Goal: Transaction & Acquisition: Purchase product/service

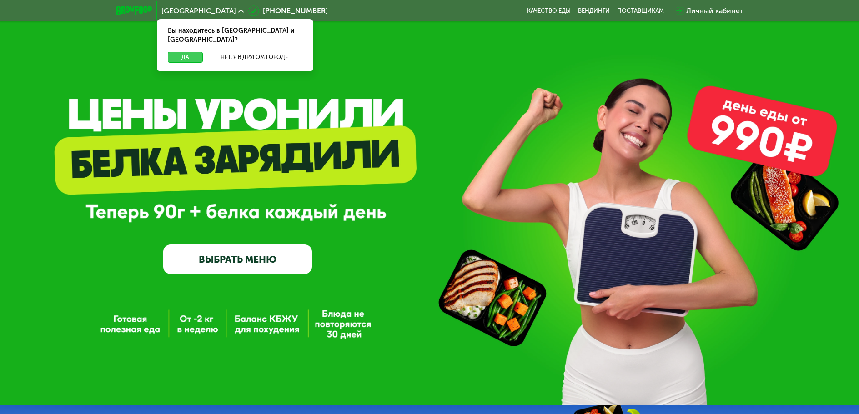
click at [183, 52] on button "Да" at bounding box center [185, 57] width 35 height 11
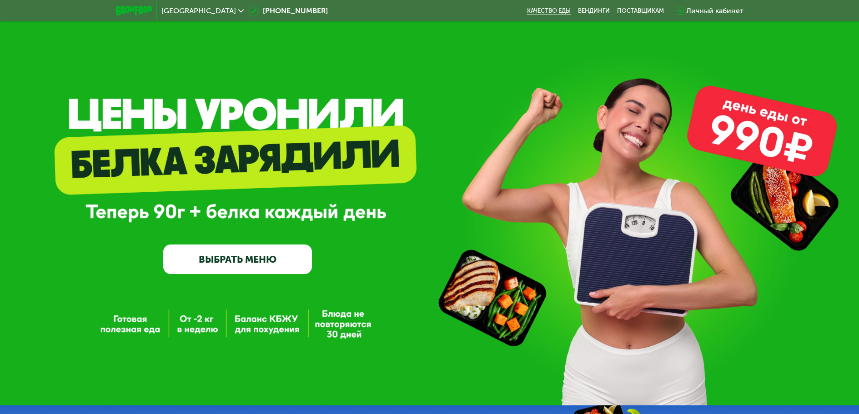
click at [558, 12] on link "Качество еды" at bounding box center [549, 10] width 44 height 7
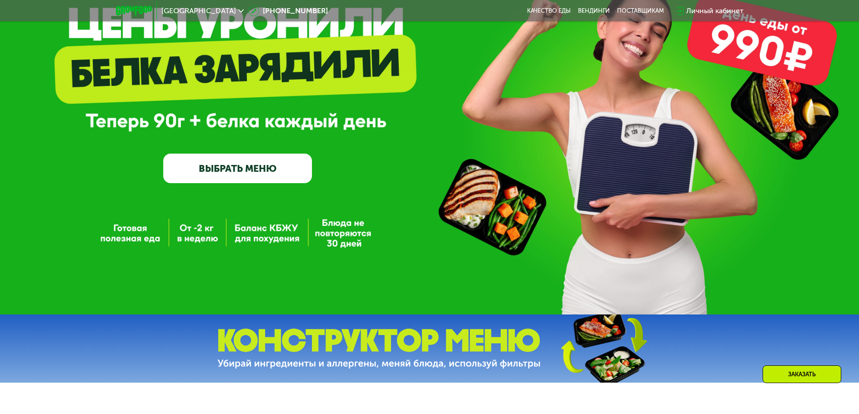
click at [240, 175] on link "ВЫБРАТЬ МЕНЮ" at bounding box center [237, 169] width 149 height 30
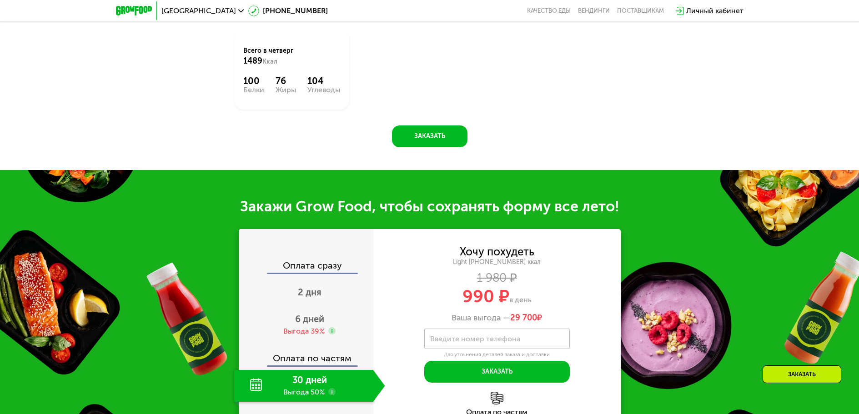
scroll to position [760, 0]
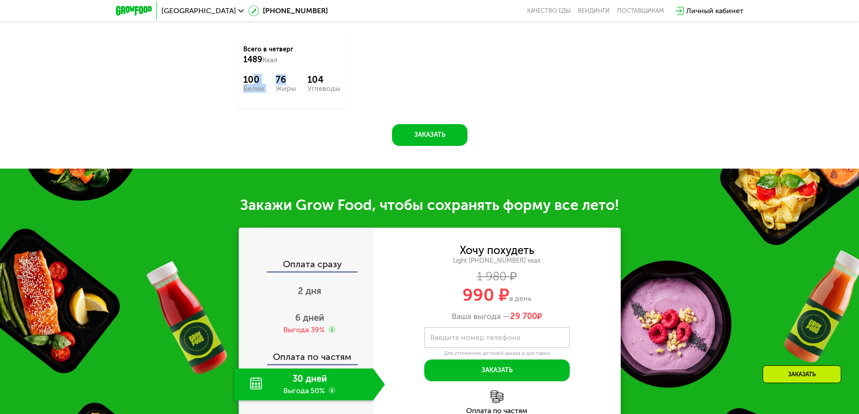
drag, startPoint x: 252, startPoint y: 155, endPoint x: 299, endPoint y: 147, distance: 47.5
click at [293, 92] on div "100 Белки 76 Жиры 104 Углеводы" at bounding box center [291, 83] width 97 height 18
click at [0, 0] on div "Завтрак Овощи в томатном соусе 241 Ккал, 296 гр [PERSON_NAME] с зеленым соусом …" at bounding box center [0, 0] width 0 height 0
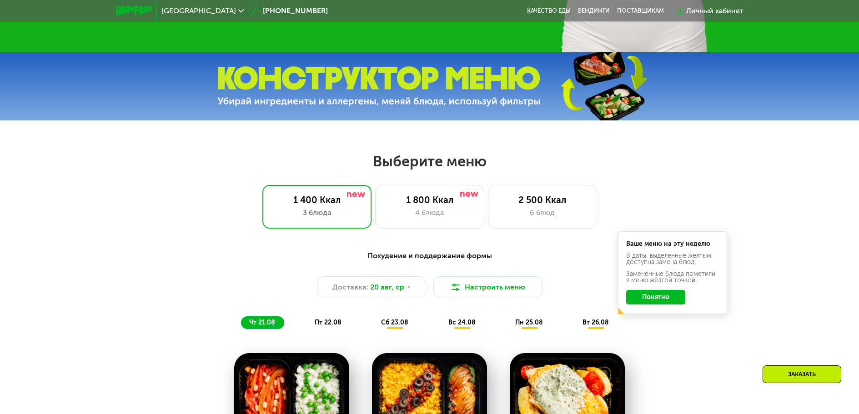
scroll to position [351, 0]
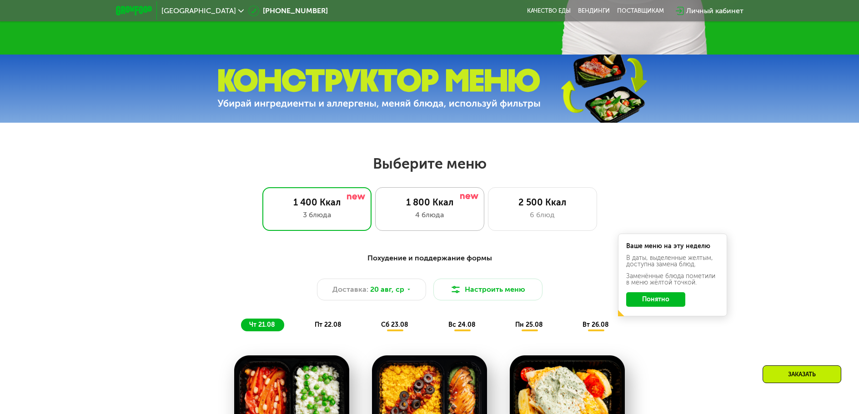
click at [418, 215] on div "4 блюда" at bounding box center [430, 215] width 90 height 11
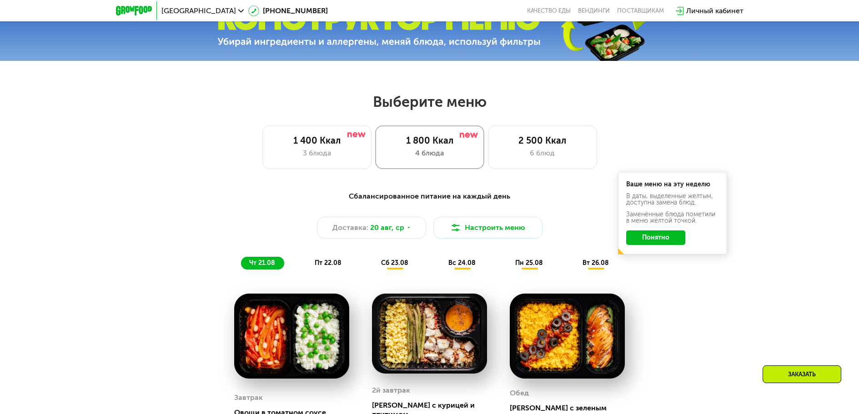
scroll to position [396, 0]
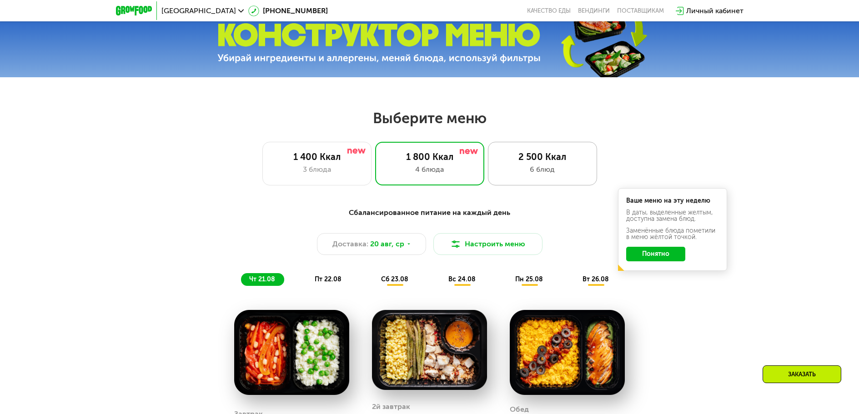
click at [532, 172] on div "6 блюд" at bounding box center [542, 169] width 90 height 11
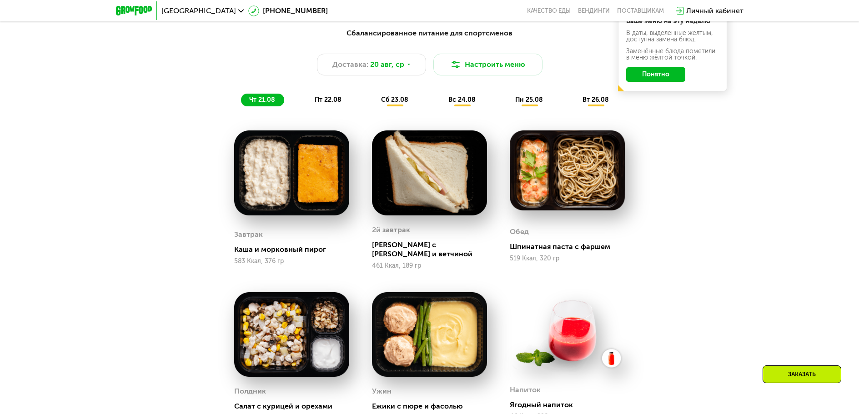
scroll to position [578, 0]
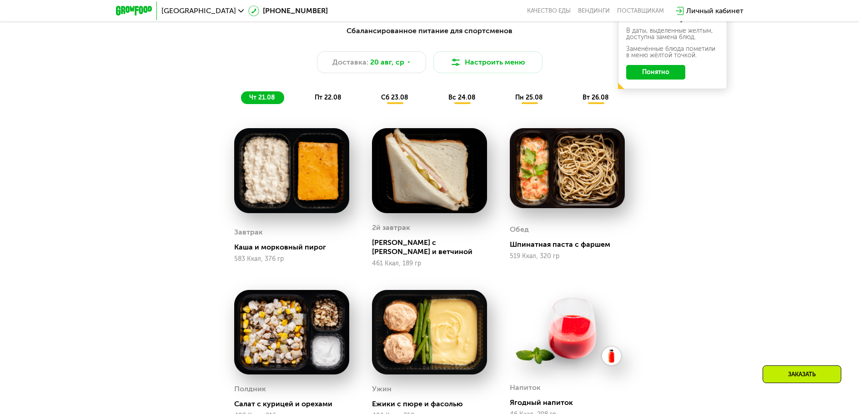
click at [317, 100] on span "пт 22.08" at bounding box center [328, 98] width 27 height 8
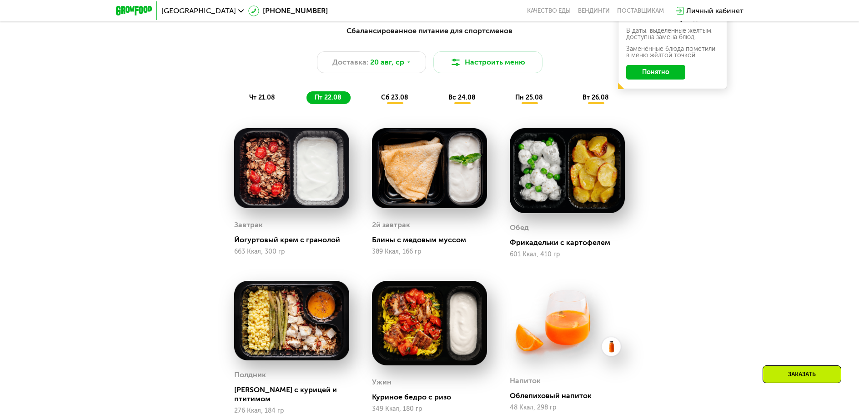
click at [383, 98] on span "сб 23.08" at bounding box center [394, 98] width 27 height 8
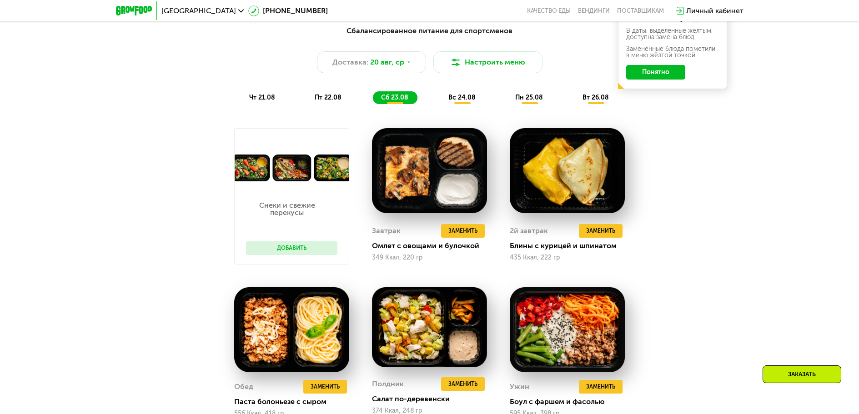
click at [460, 101] on span "вс 24.08" at bounding box center [461, 98] width 27 height 8
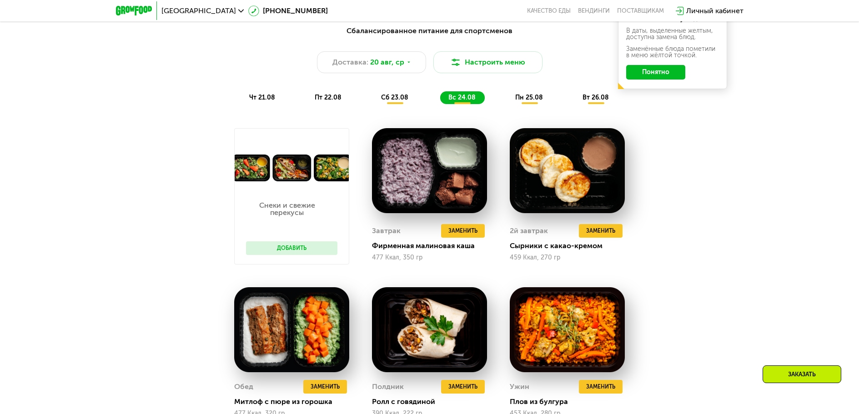
click at [387, 101] on span "сб 23.08" at bounding box center [394, 98] width 27 height 8
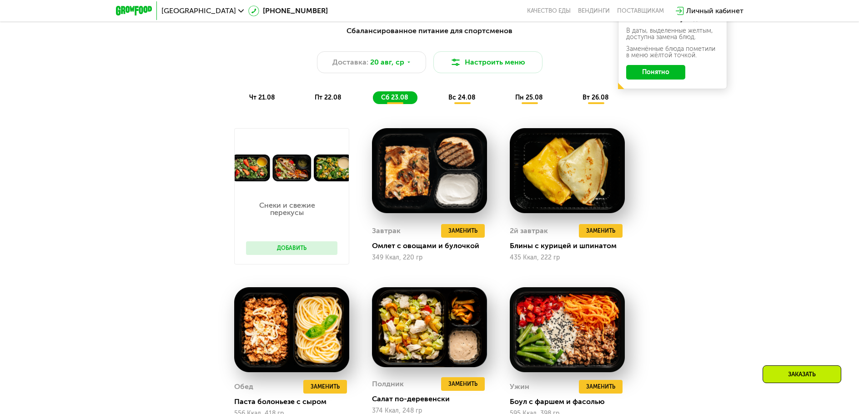
click at [458, 101] on span "вс 24.08" at bounding box center [461, 98] width 27 height 8
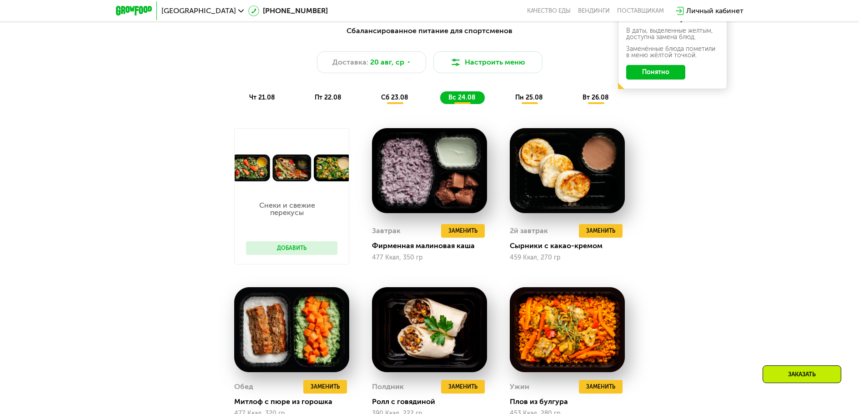
click at [537, 100] on span "пн 25.08" at bounding box center [529, 98] width 28 height 8
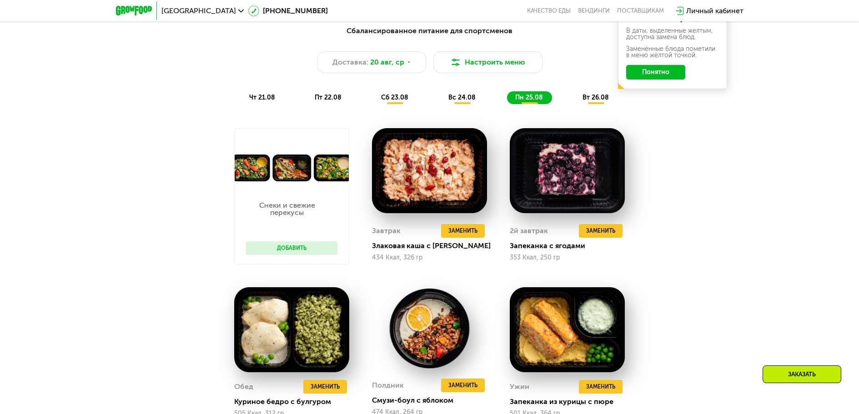
click at [404, 98] on span "сб 23.08" at bounding box center [394, 98] width 27 height 8
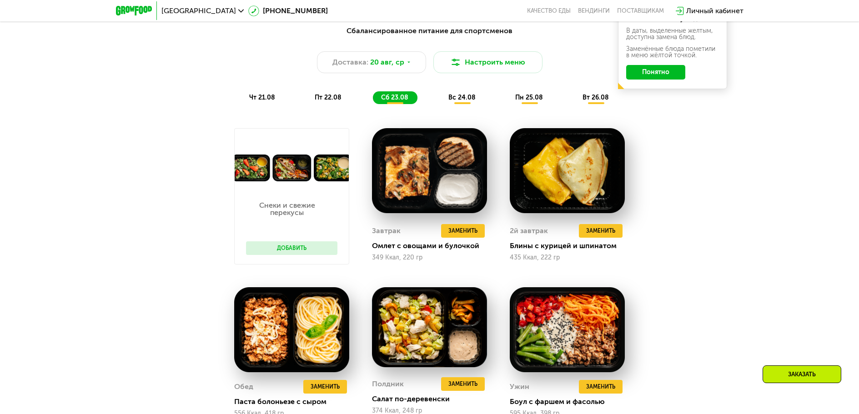
click at [373, 104] on div "пт 22.08" at bounding box center [395, 97] width 45 height 13
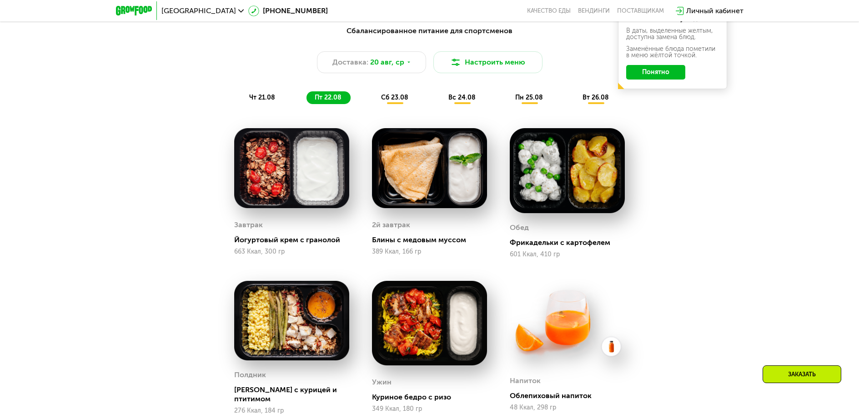
click at [440, 100] on div "сб 23.08" at bounding box center [462, 97] width 45 height 13
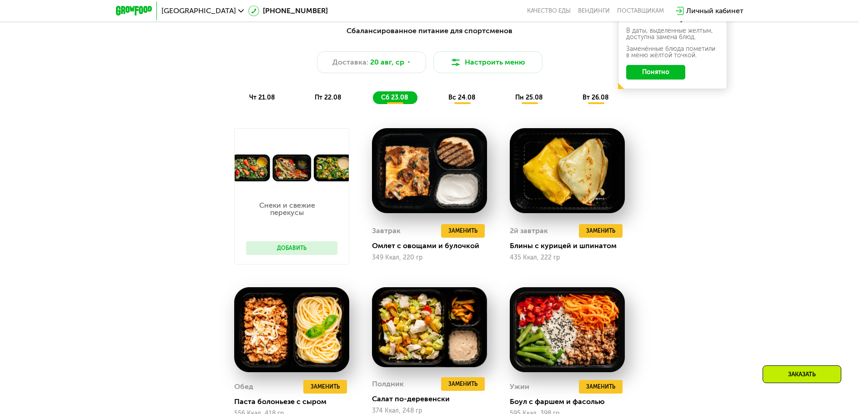
click at [311, 252] on button "Добавить" at bounding box center [291, 248] width 91 height 14
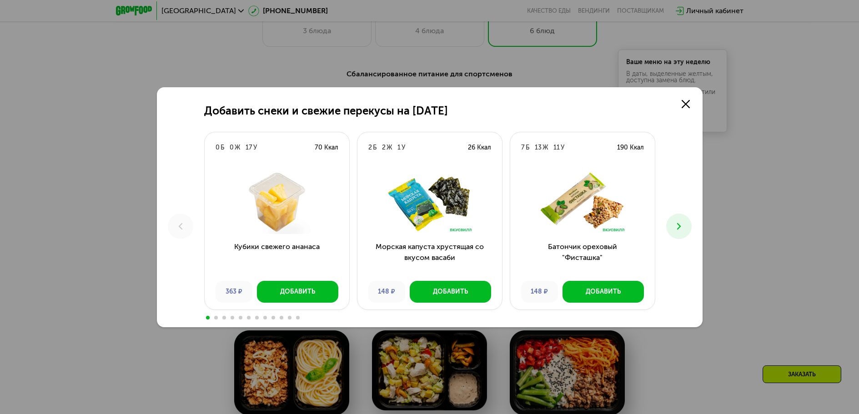
scroll to position [533, 0]
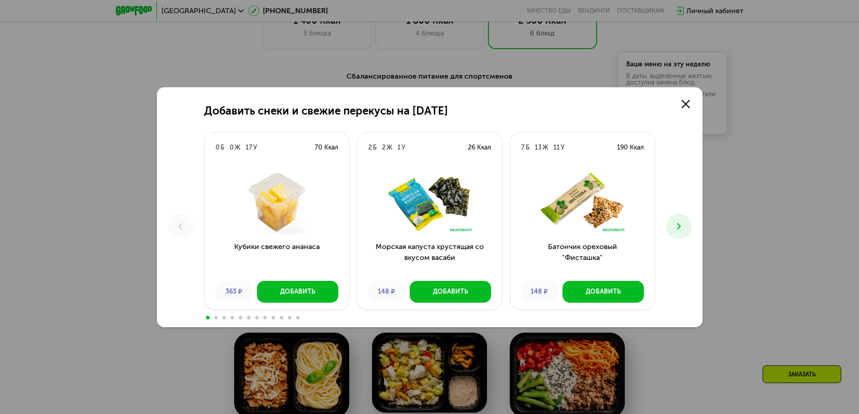
click at [684, 230] on button at bounding box center [678, 226] width 25 height 25
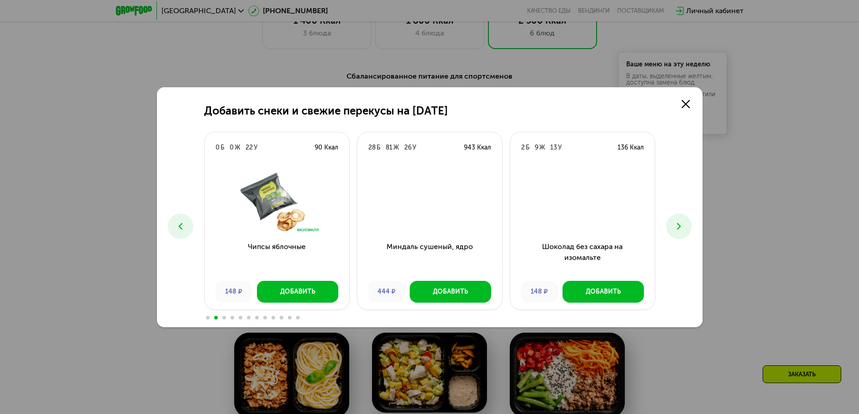
click at [683, 228] on icon at bounding box center [678, 226] width 11 height 11
click at [683, 227] on icon at bounding box center [678, 226] width 11 height 11
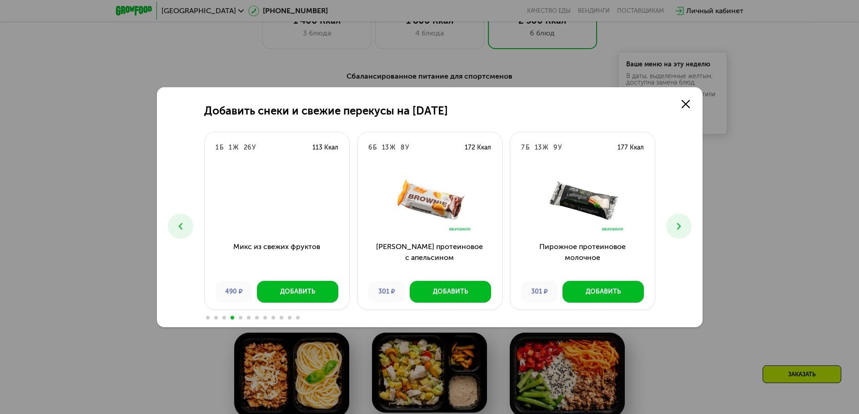
click at [682, 227] on icon at bounding box center [678, 226] width 11 height 11
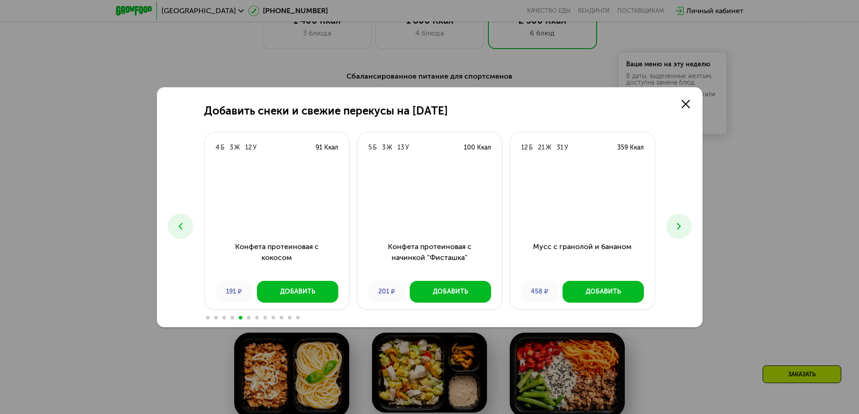
click at [682, 227] on icon at bounding box center [678, 226] width 11 height 11
click at [683, 227] on icon at bounding box center [678, 226] width 11 height 11
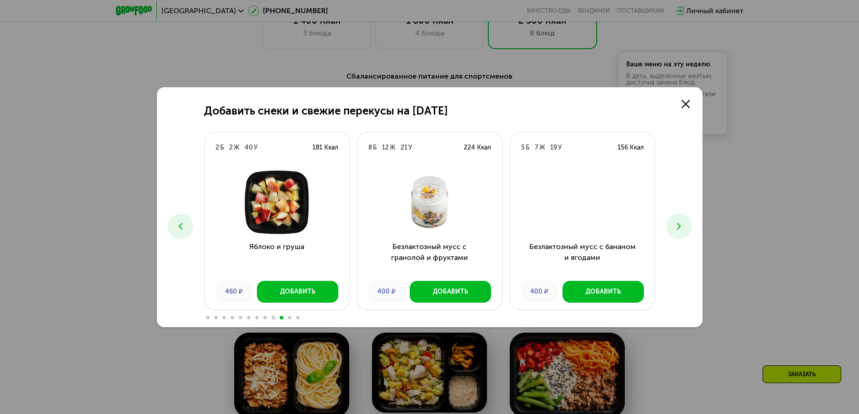
click at [681, 227] on icon at bounding box center [678, 226] width 11 height 11
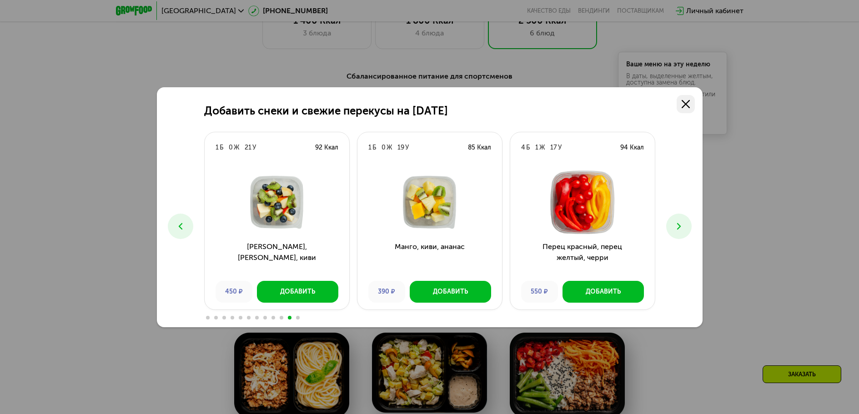
click at [690, 105] on link at bounding box center [685, 104] width 18 height 18
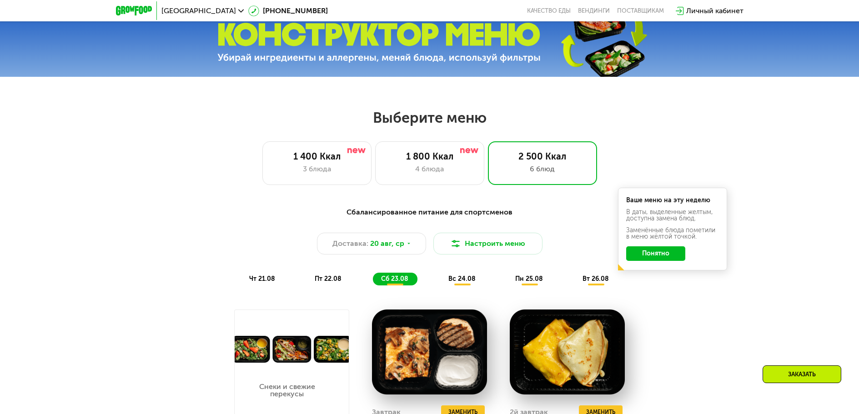
scroll to position [396, 0]
click at [653, 256] on button "Понятно" at bounding box center [655, 254] width 59 height 15
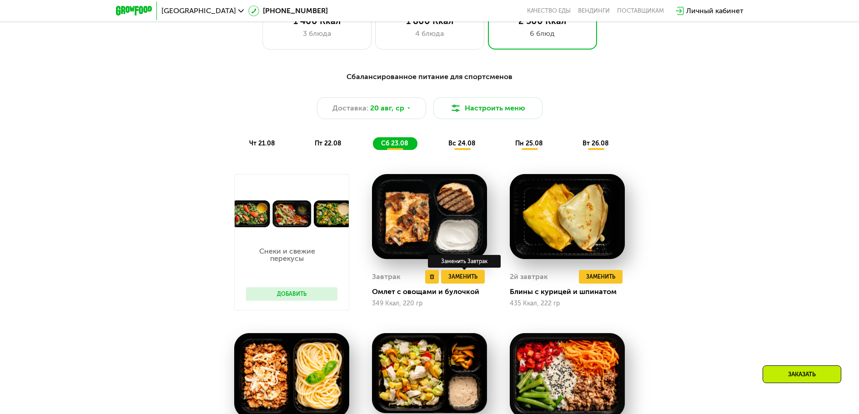
scroll to position [533, 0]
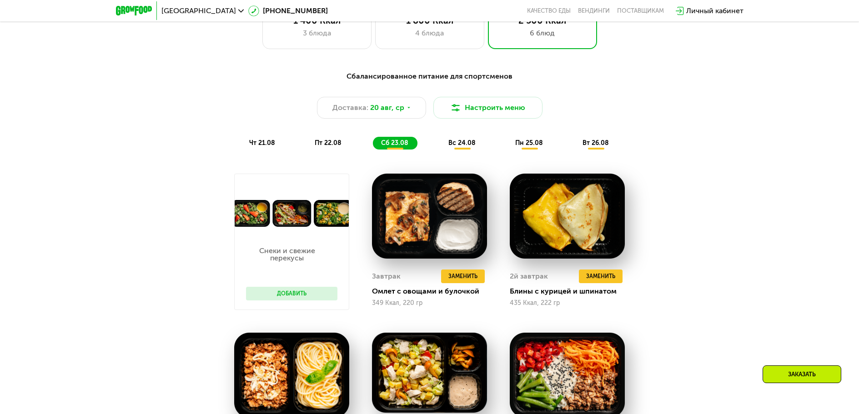
click at [455, 147] on span "вс 24.08" at bounding box center [461, 143] width 27 height 8
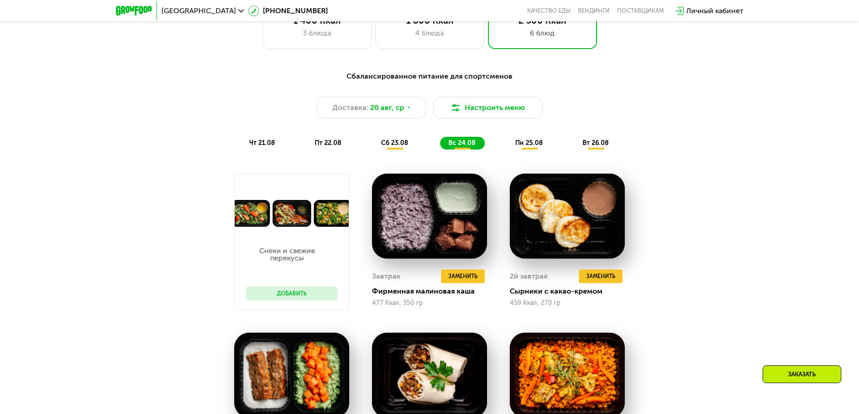
click at [574, 143] on div "пн 25.08" at bounding box center [596, 143] width 44 height 13
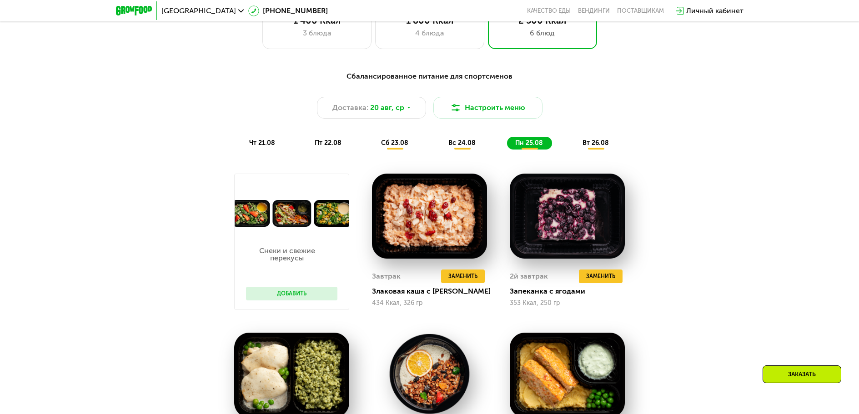
click at [558, 143] on div "чт 21.08 пт 22.08 сб 23.08 вс 24.08 пн 25.08 вт 26.08" at bounding box center [429, 143] width 377 height 13
click at [596, 142] on span "вт 26.08" at bounding box center [595, 143] width 26 height 8
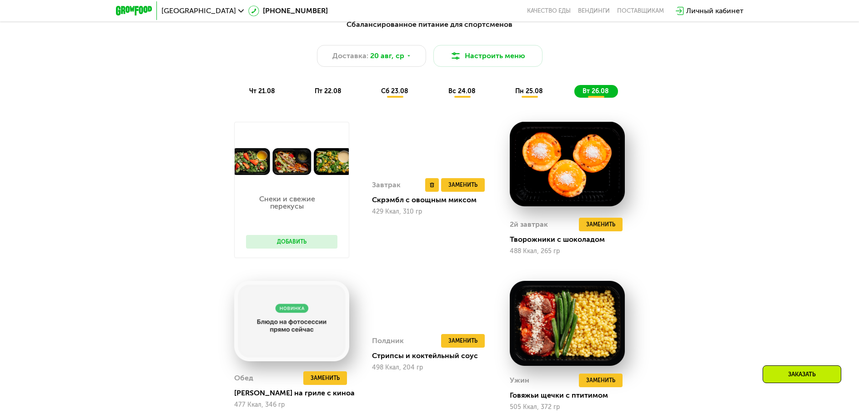
scroll to position [578, 0]
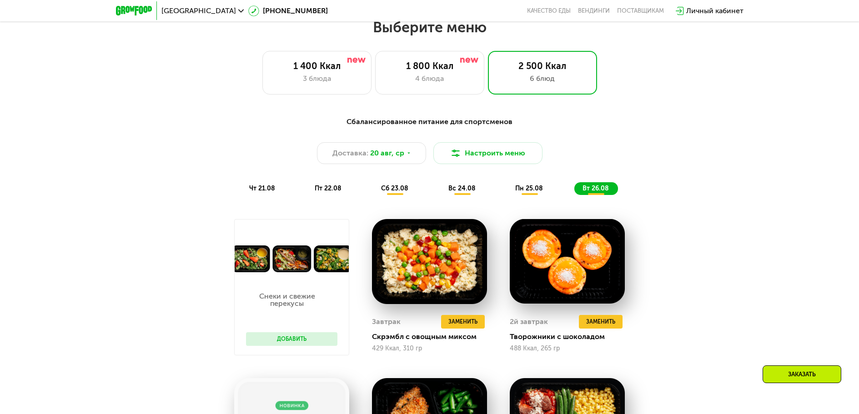
click at [397, 192] on span "сб 23.08" at bounding box center [394, 189] width 27 height 8
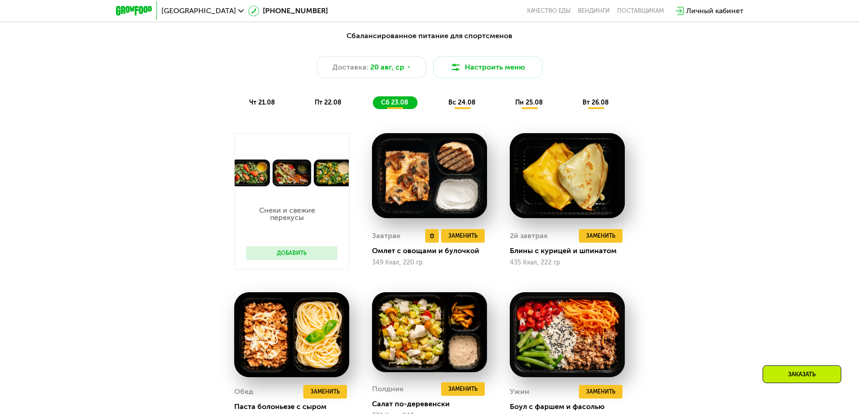
scroll to position [624, 0]
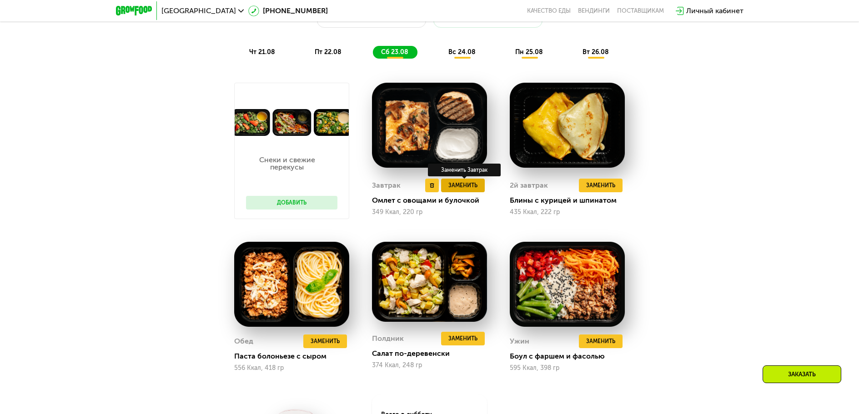
click at [459, 190] on span "Заменить" at bounding box center [462, 185] width 29 height 9
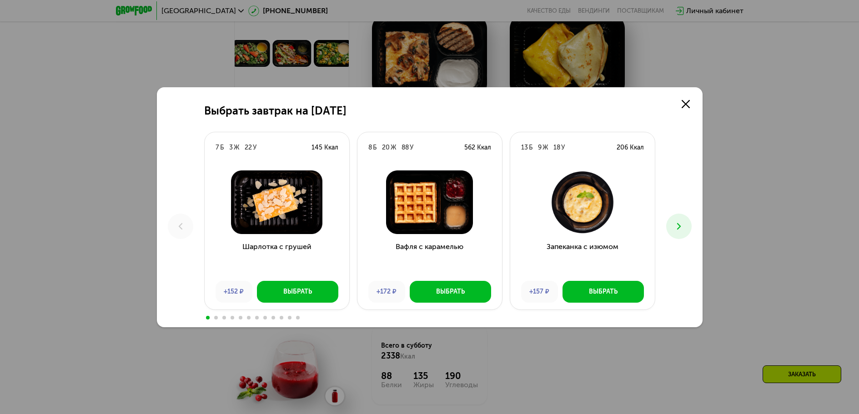
scroll to position [760, 0]
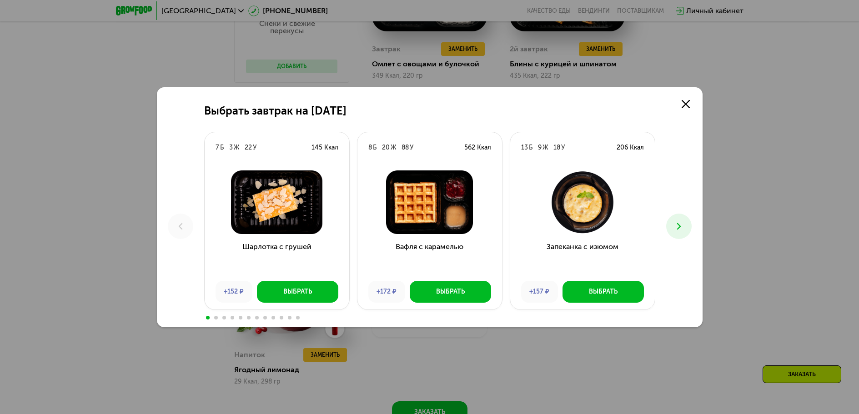
click at [684, 230] on button at bounding box center [678, 226] width 25 height 25
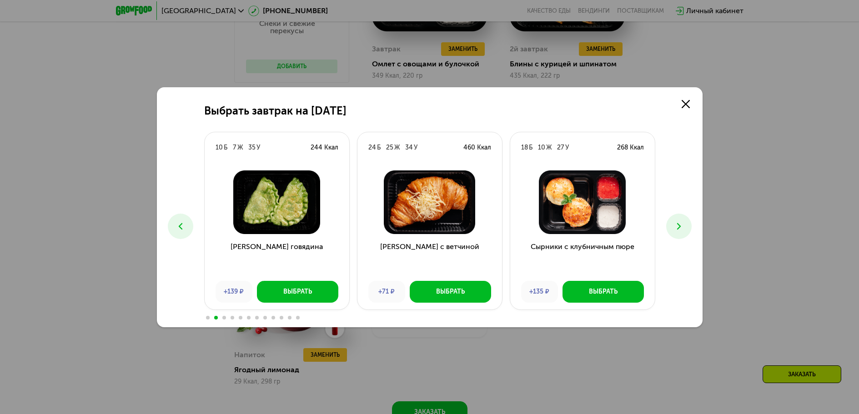
click at [676, 226] on icon at bounding box center [678, 226] width 11 height 11
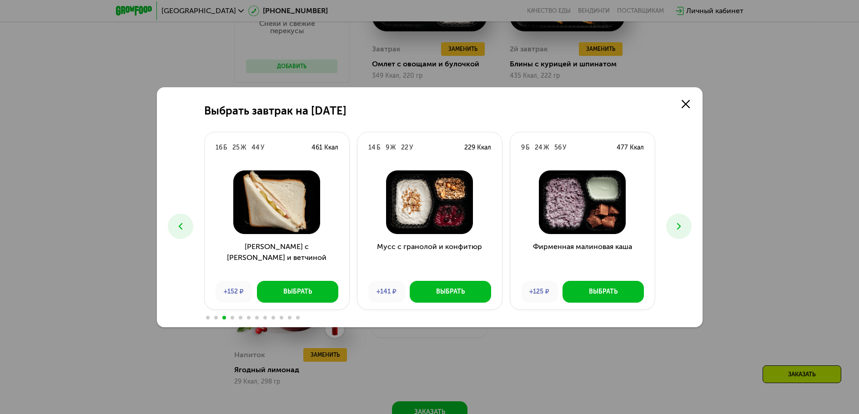
click at [676, 226] on icon at bounding box center [678, 226] width 11 height 11
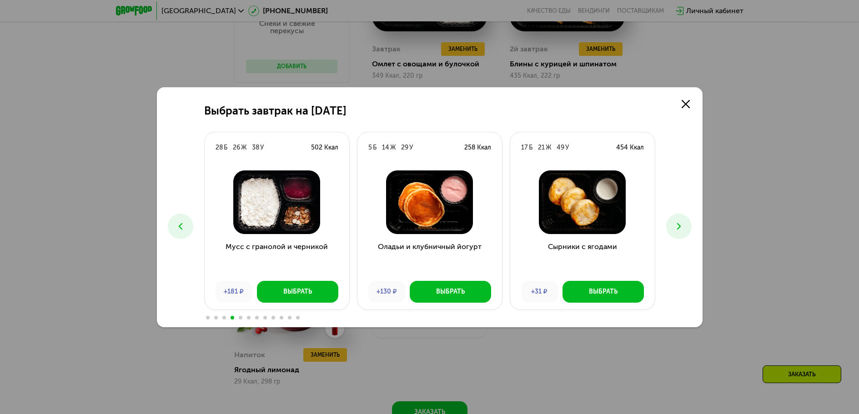
click at [676, 226] on icon at bounding box center [678, 226] width 11 height 11
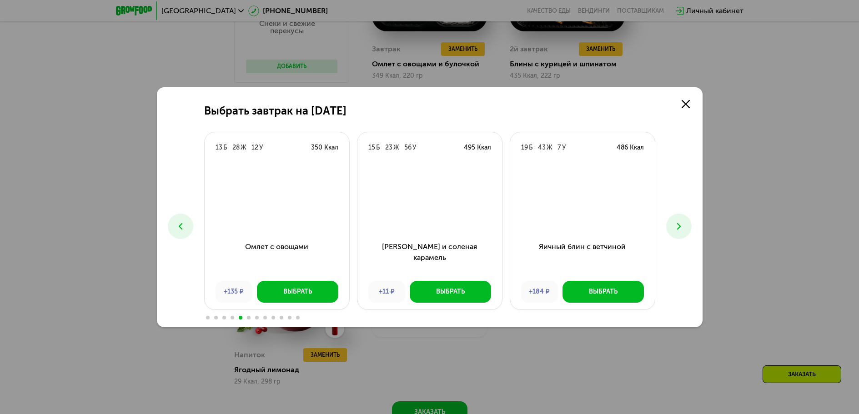
click at [676, 226] on icon at bounding box center [678, 226] width 11 height 11
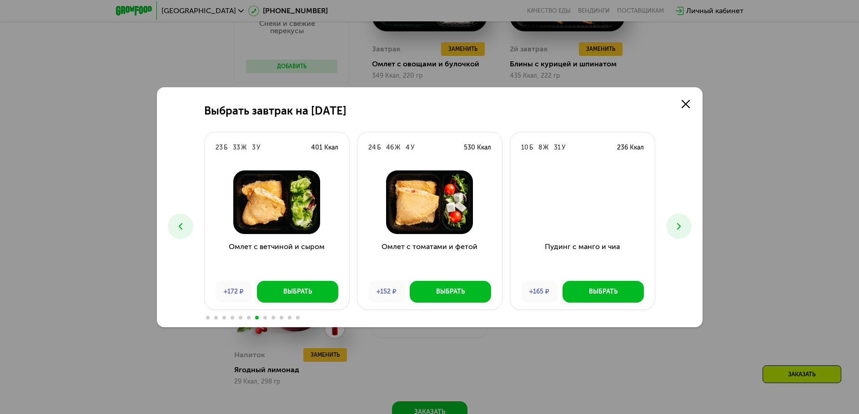
click at [676, 226] on icon at bounding box center [678, 226] width 11 height 11
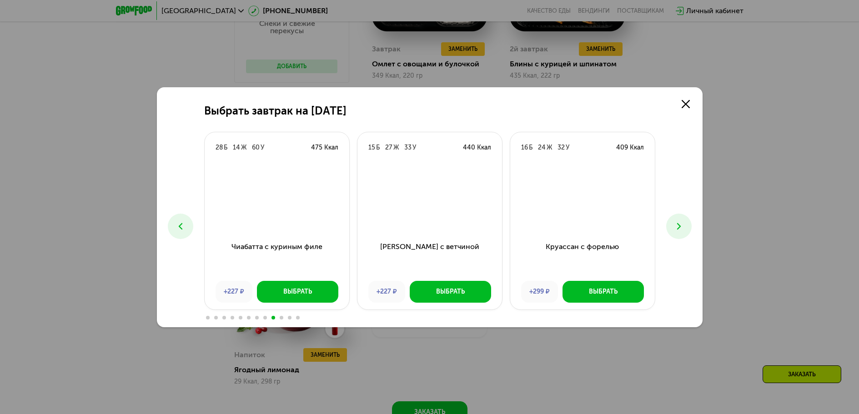
click at [676, 226] on icon at bounding box center [678, 226] width 11 height 11
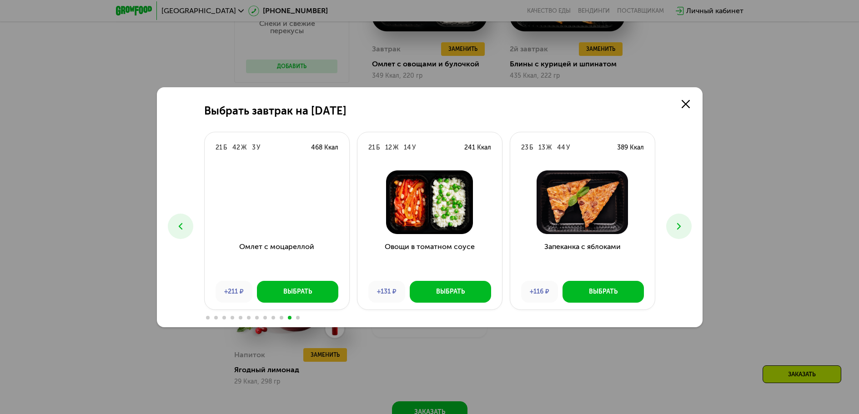
click at [676, 226] on icon at bounding box center [678, 226] width 11 height 11
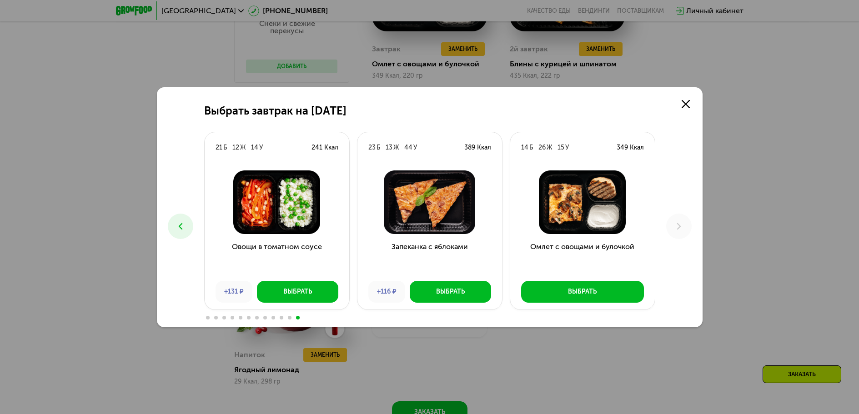
click at [178, 228] on icon at bounding box center [180, 226] width 11 height 11
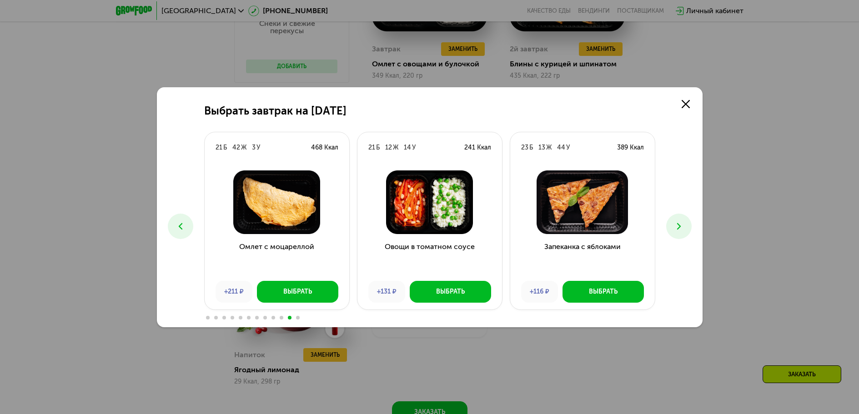
click at [180, 227] on use at bounding box center [180, 226] width 4 height 6
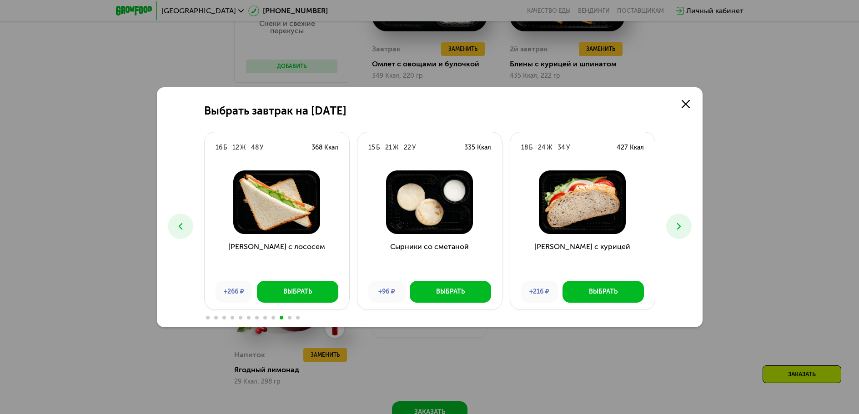
click at [180, 227] on use at bounding box center [180, 226] width 4 height 6
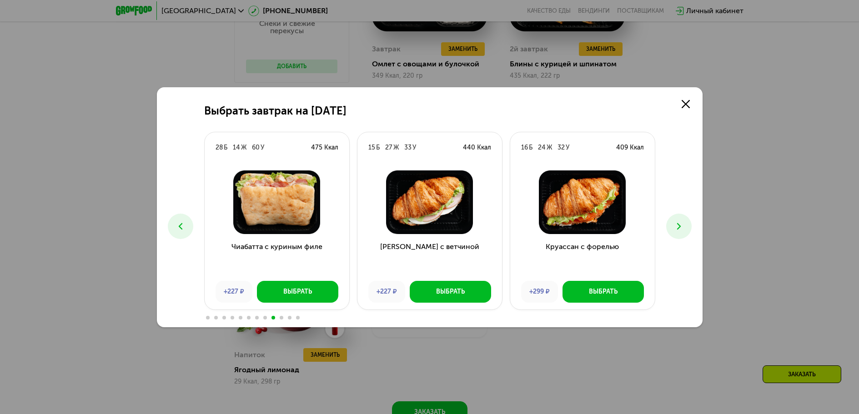
click at [180, 227] on use at bounding box center [180, 226] width 4 height 6
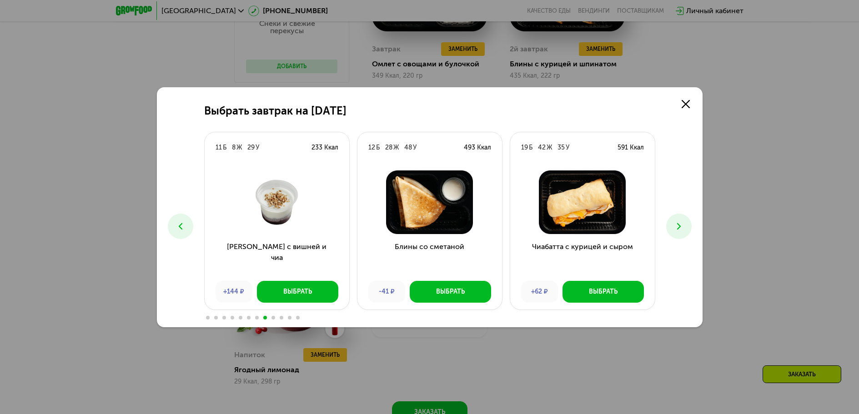
click at [180, 227] on use at bounding box center [180, 226] width 4 height 6
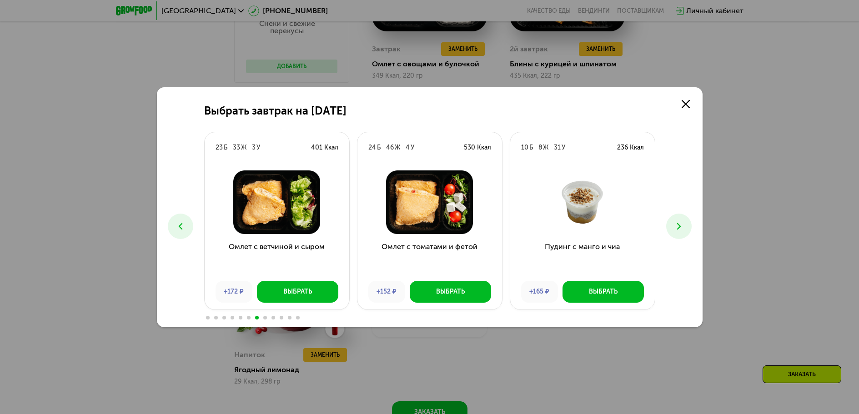
click at [179, 227] on use at bounding box center [180, 226] width 4 height 6
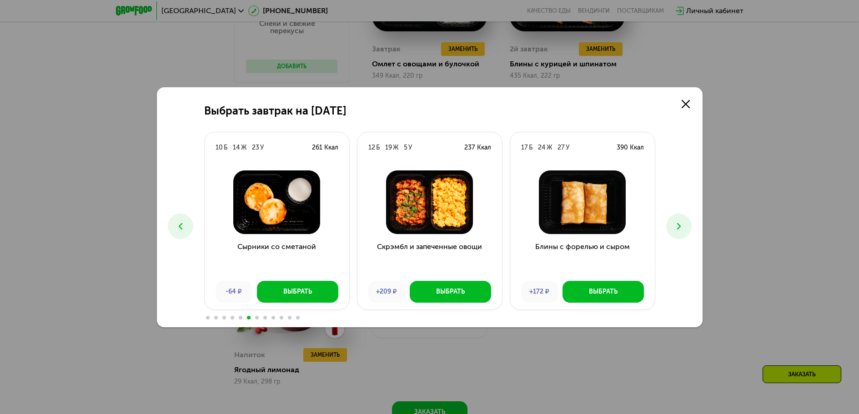
click at [179, 227] on icon at bounding box center [180, 226] width 11 height 11
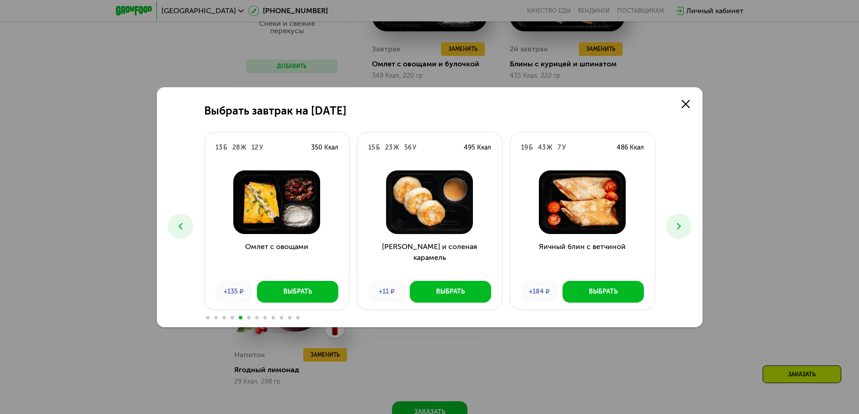
click at [175, 226] on icon at bounding box center [180, 226] width 11 height 11
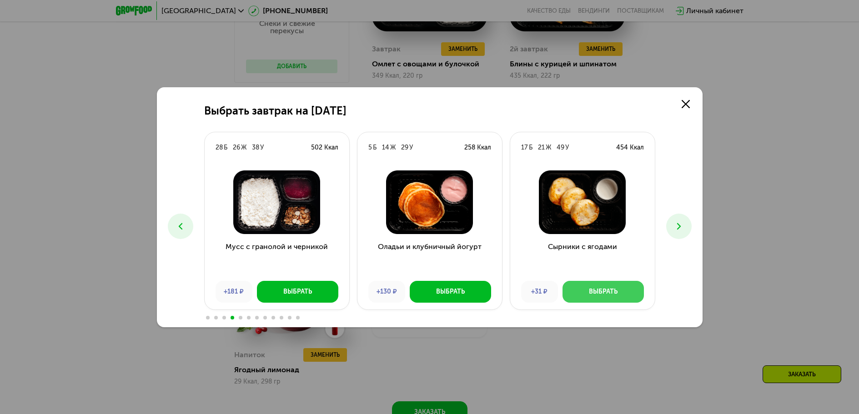
click at [597, 292] on div "Выбрать" at bounding box center [603, 291] width 29 height 9
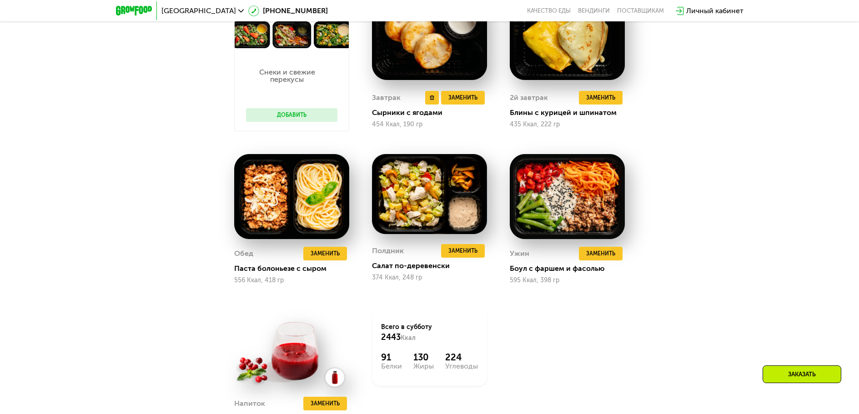
scroll to position [737, 0]
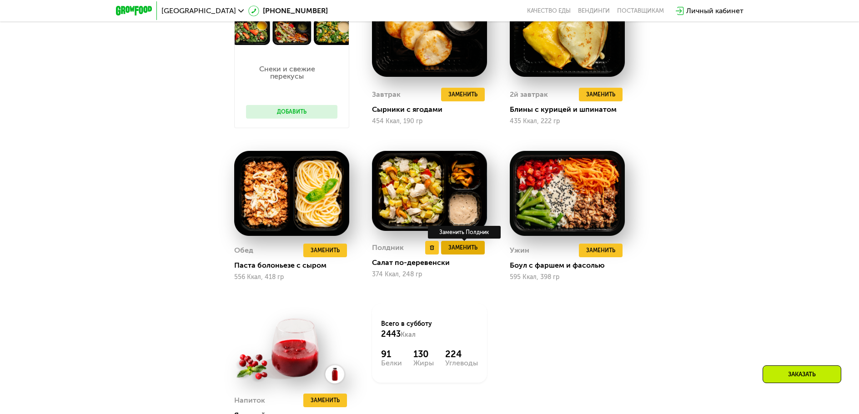
click at [461, 252] on span "Заменить" at bounding box center [462, 247] width 29 height 9
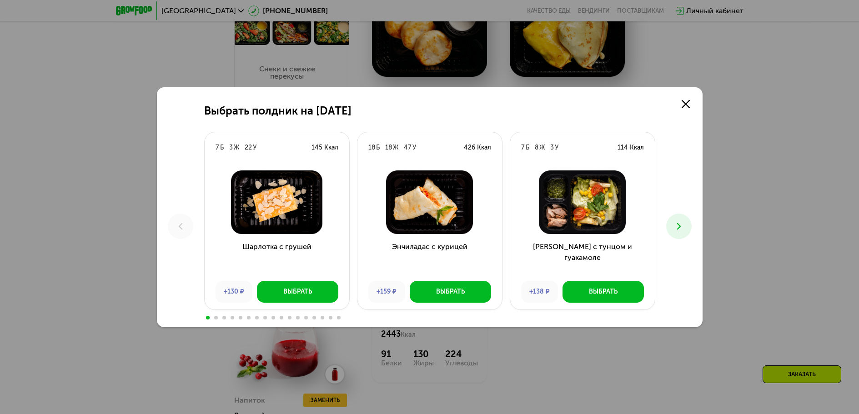
click at [674, 223] on icon at bounding box center [678, 226] width 11 height 11
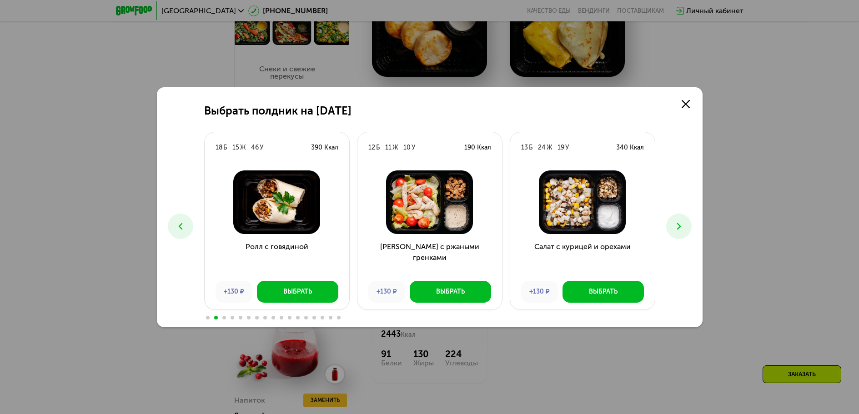
click at [678, 229] on icon at bounding box center [678, 226] width 11 height 11
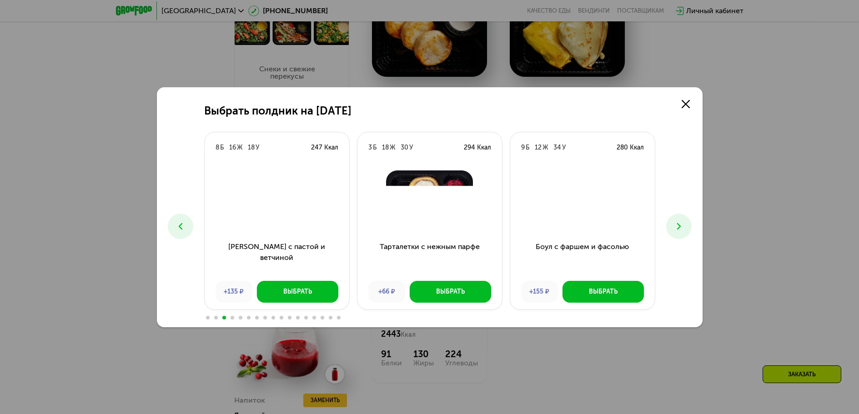
click at [675, 228] on icon at bounding box center [678, 226] width 11 height 11
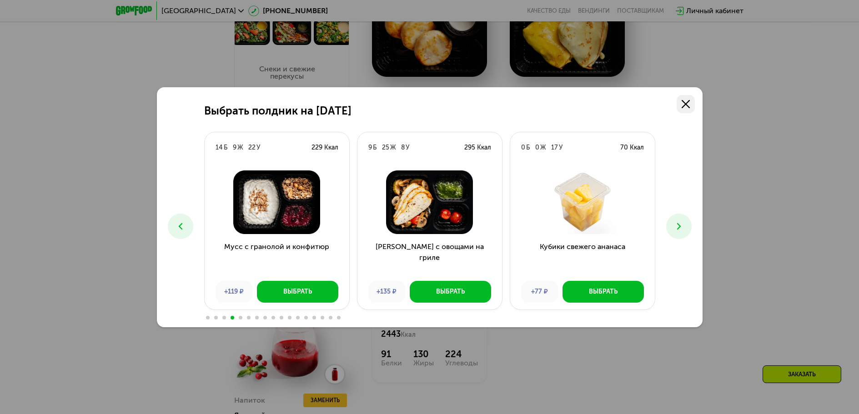
click at [682, 108] on use at bounding box center [685, 104] width 8 height 8
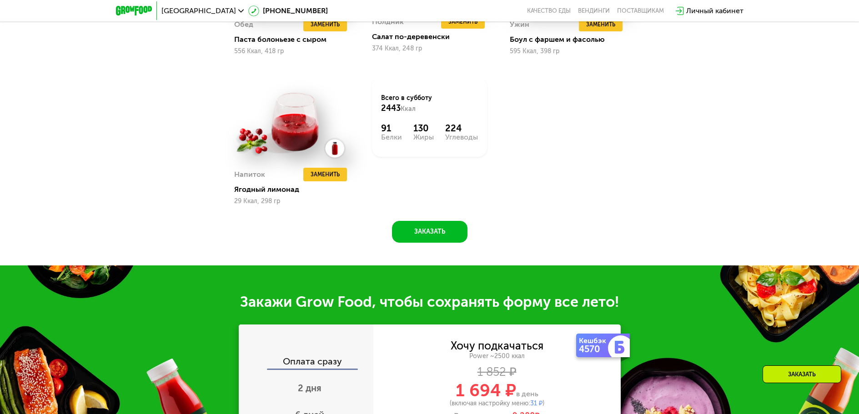
scroll to position [919, 0]
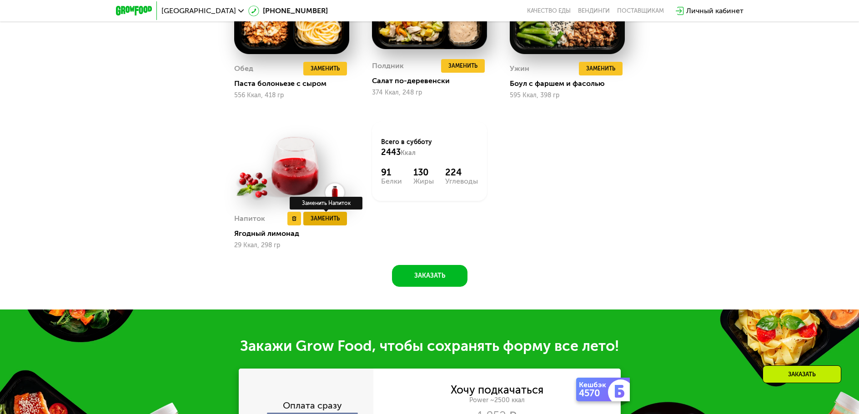
click at [321, 222] on span "Заменить" at bounding box center [324, 218] width 29 height 9
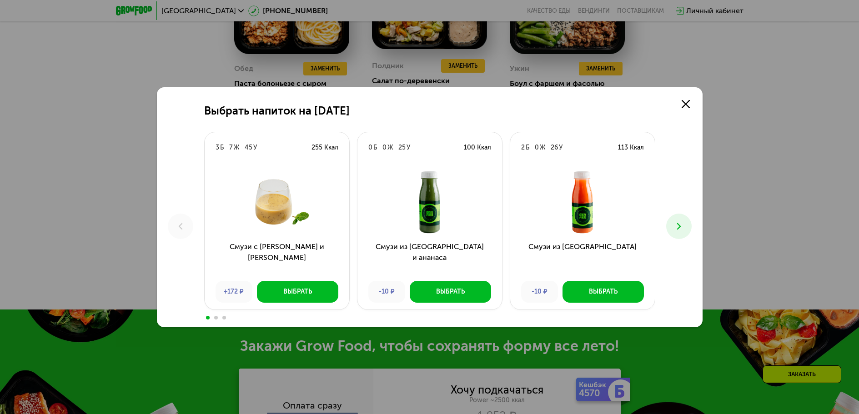
click at [680, 226] on use at bounding box center [678, 226] width 4 height 6
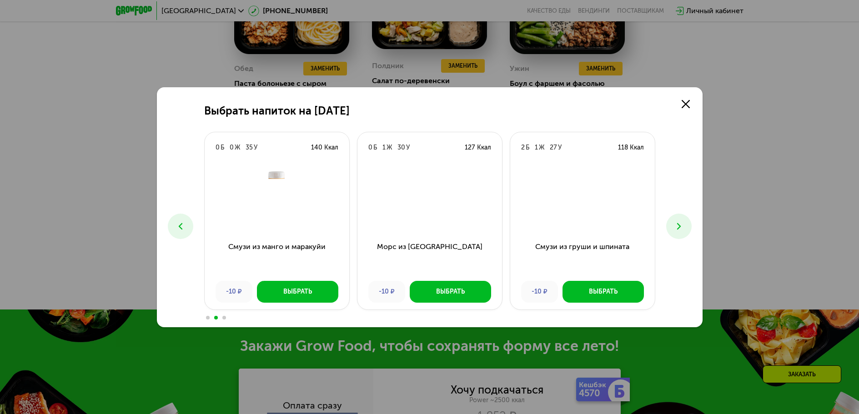
click at [678, 227] on icon at bounding box center [678, 226] width 11 height 11
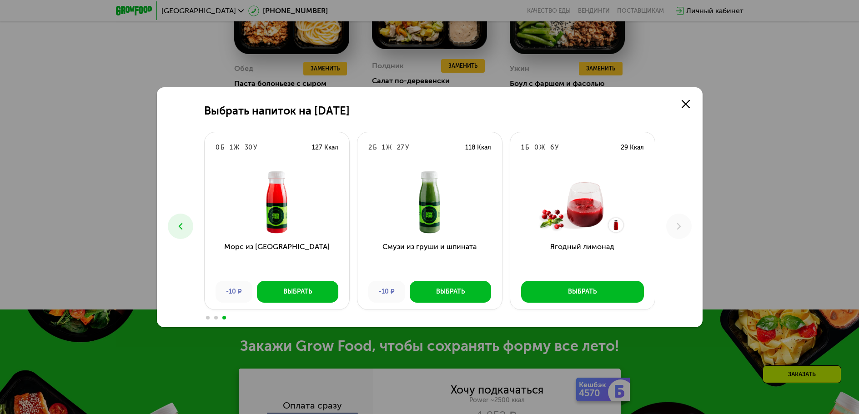
click at [181, 224] on use at bounding box center [180, 226] width 4 height 6
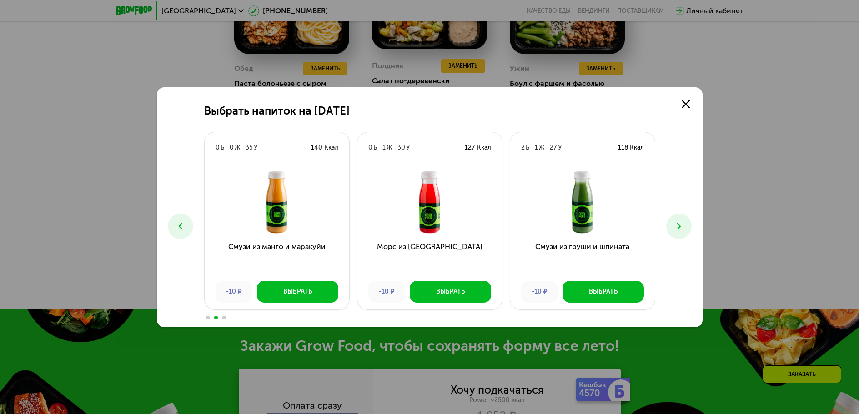
click at [181, 224] on use at bounding box center [180, 226] width 4 height 6
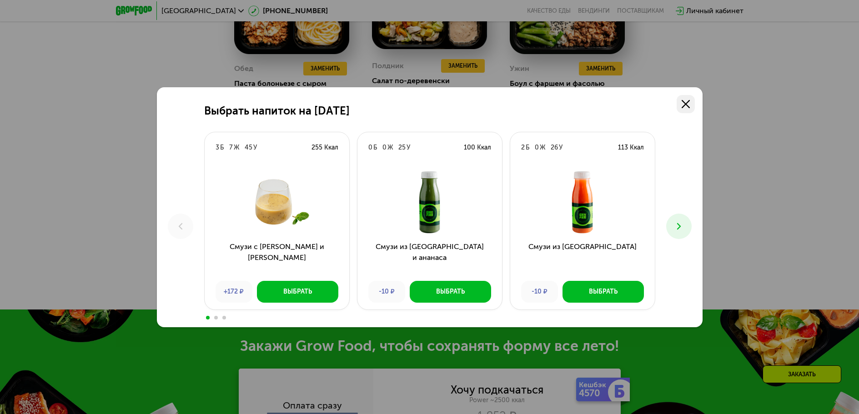
click at [679, 106] on link at bounding box center [685, 104] width 18 height 18
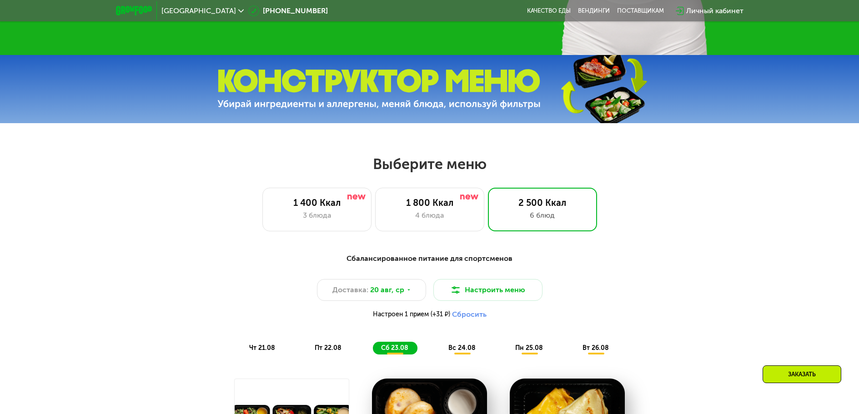
scroll to position [465, 0]
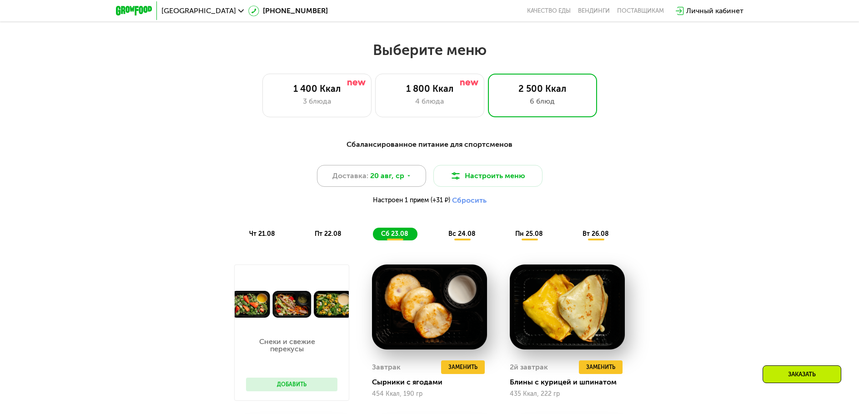
click at [393, 179] on span "20 авг, ср" at bounding box center [387, 175] width 34 height 11
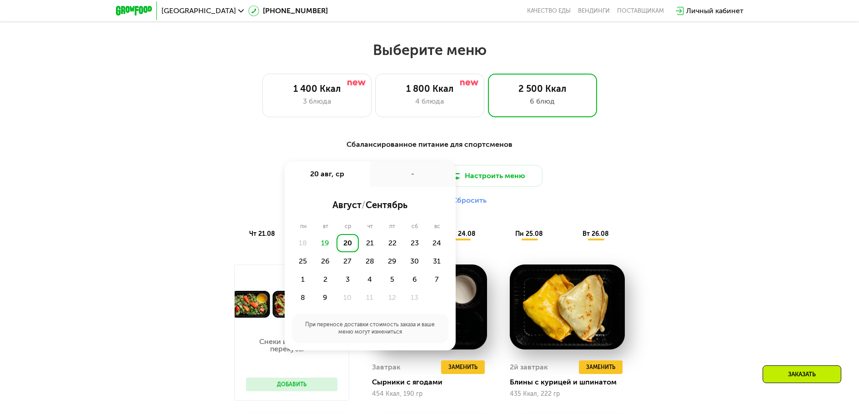
click at [394, 180] on div "-" at bounding box center [412, 173] width 85 height 25
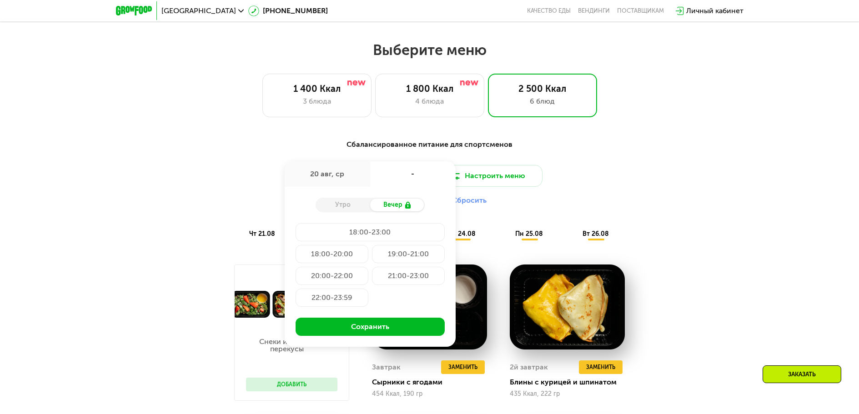
click at [342, 211] on div "Утро" at bounding box center [342, 205] width 55 height 13
click at [368, 289] on div "21:00-23:00" at bounding box center [331, 298] width 73 height 18
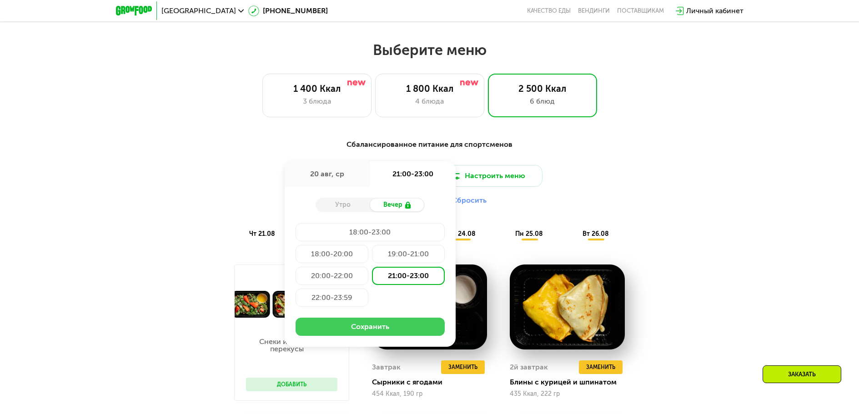
click at [389, 325] on button "Сохранить" at bounding box center [369, 327] width 149 height 18
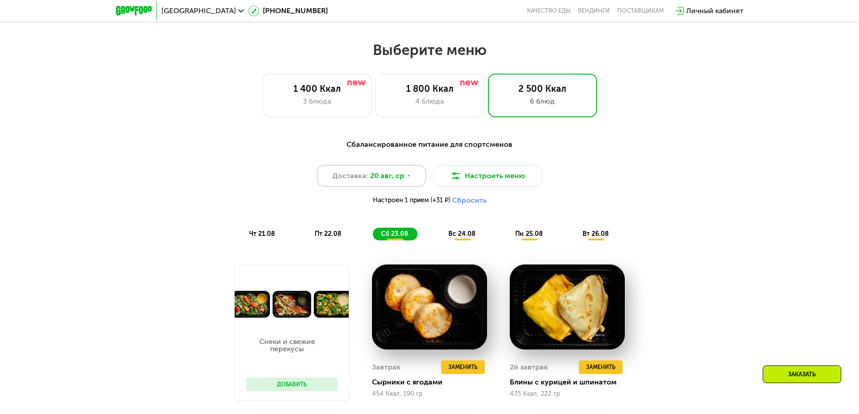
click at [390, 181] on span "20 авг, ср" at bounding box center [387, 175] width 34 height 11
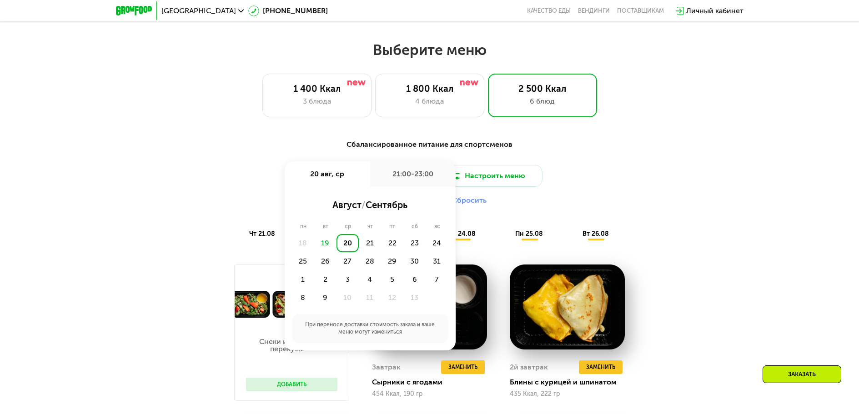
click at [325, 245] on div "19" at bounding box center [325, 243] width 22 height 18
click at [381, 249] on div "21" at bounding box center [392, 243] width 22 height 18
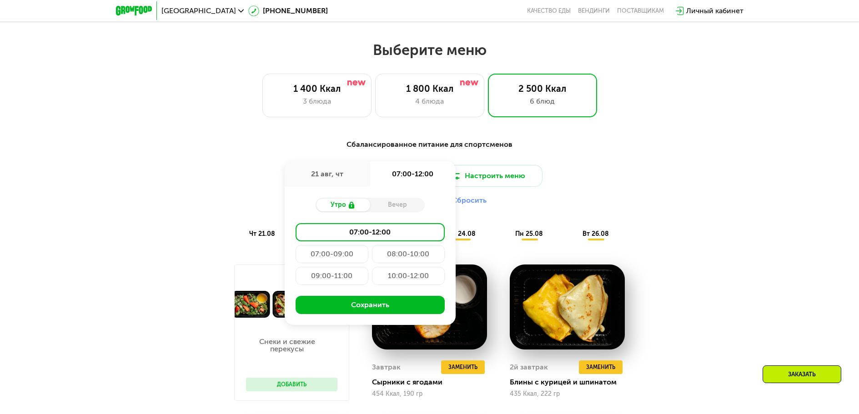
click at [334, 178] on div "21 авг, чт" at bounding box center [327, 173] width 85 height 25
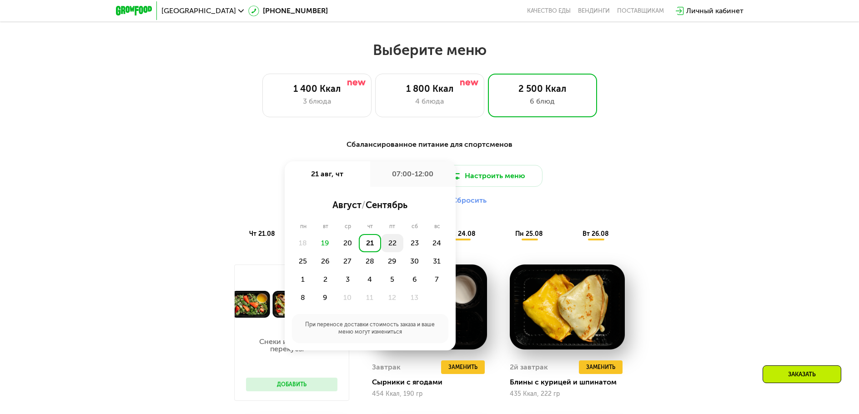
click at [403, 247] on div "22" at bounding box center [414, 243] width 22 height 18
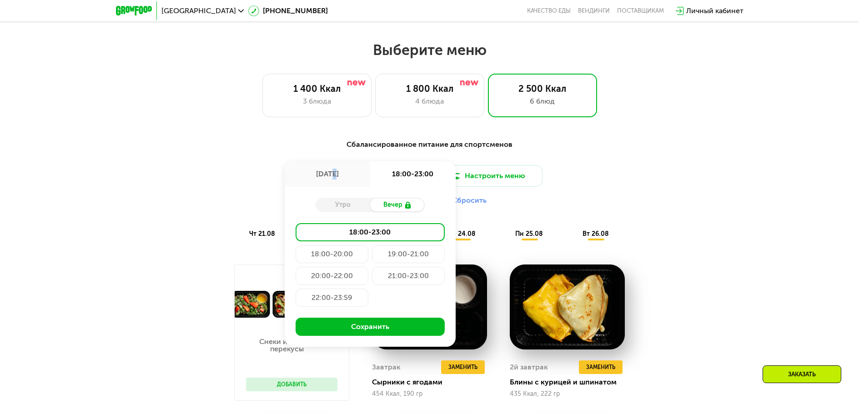
click at [327, 181] on div "[DATE]" at bounding box center [327, 173] width 85 height 25
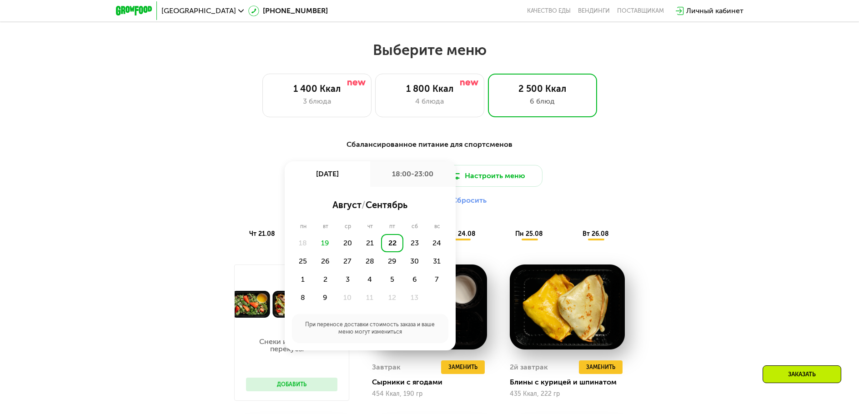
click at [330, 245] on div "19" at bounding box center [325, 243] width 22 height 18
click at [323, 247] on div "19" at bounding box center [325, 243] width 22 height 18
drag, startPoint x: 624, startPoint y: 174, endPoint x: 632, endPoint y: 174, distance: 8.2
click at [630, 174] on div "Доставка: [DATE] авг, пт 18:00-23:00 август / сентябрь пн вт ср чт пт сб вс 18 …" at bounding box center [429, 187] width 538 height 45
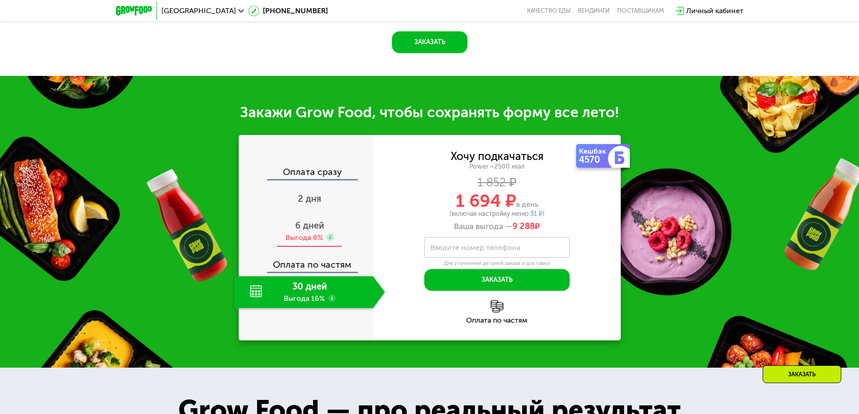
scroll to position [1227, 0]
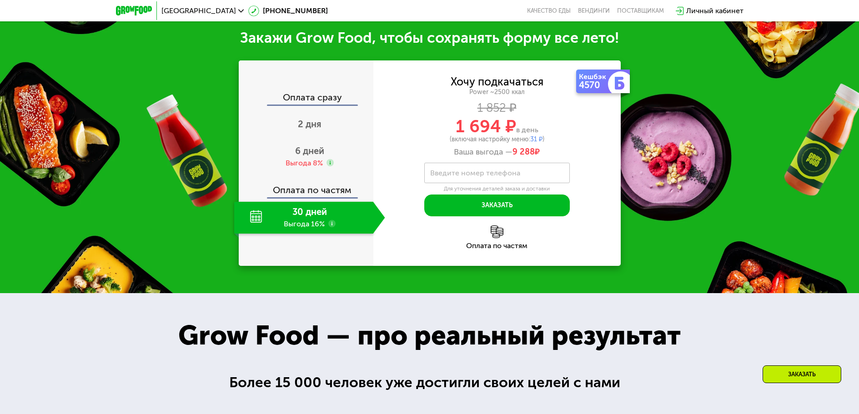
click at [313, 222] on div "30 дней Выгода 16%" at bounding box center [303, 218] width 139 height 32
click at [483, 175] on label "Введите номер телефона" at bounding box center [475, 172] width 90 height 5
click at [483, 175] on input "Введите номер телефона" at bounding box center [496, 173] width 145 height 20
type input "**********"
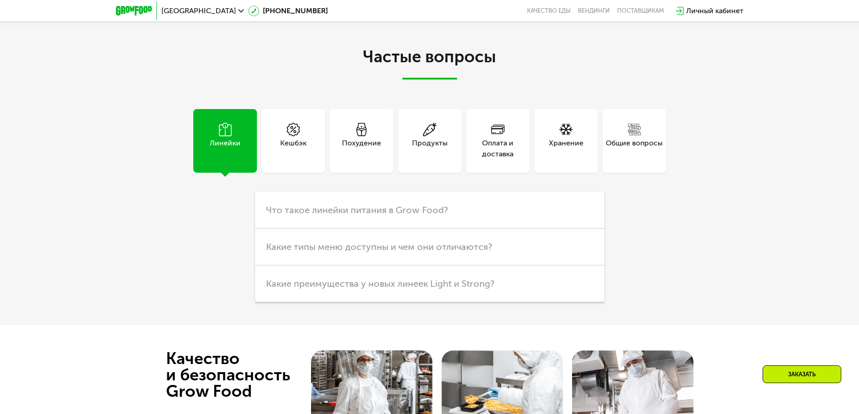
scroll to position [2500, 0]
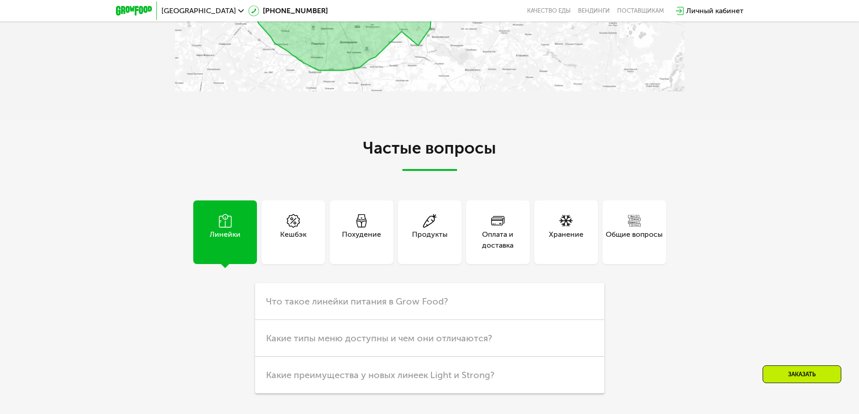
click at [494, 240] on div "Оплата и доставка" at bounding box center [498, 240] width 64 height 22
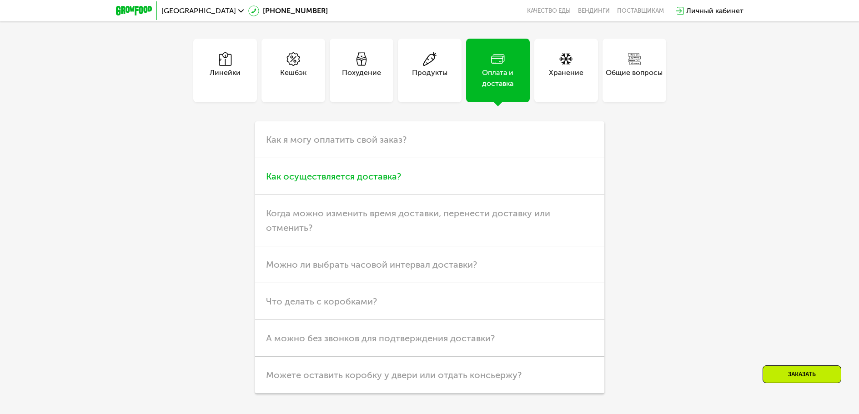
scroll to position [2546, 0]
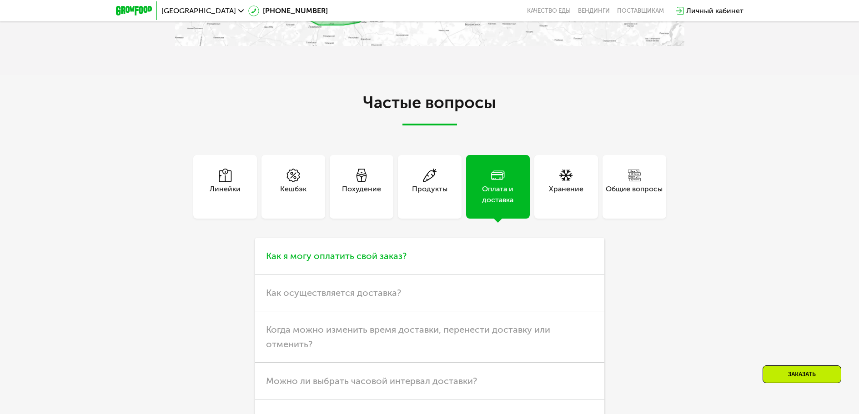
click at [354, 261] on span "Как я могу оплатить свой заказ?" at bounding box center [336, 255] width 140 height 11
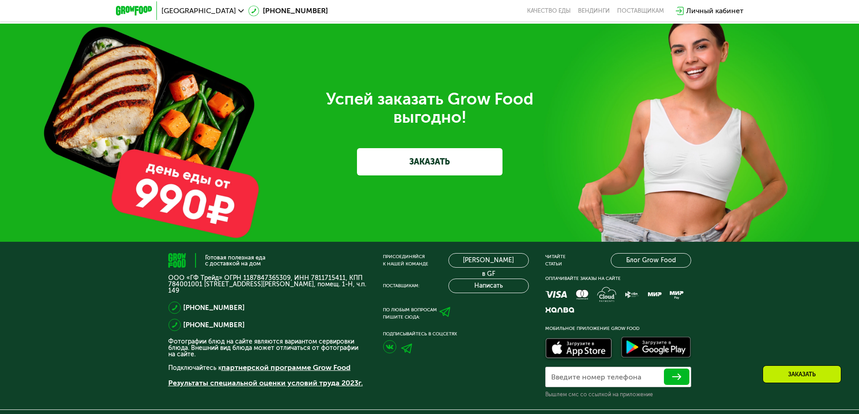
scroll to position [3251, 0]
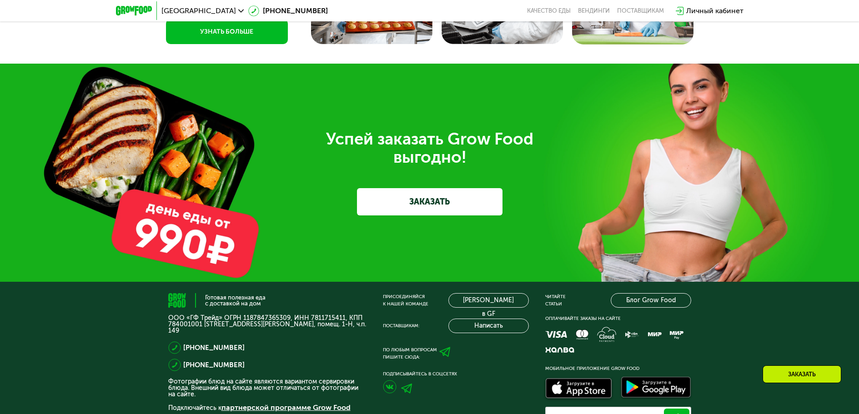
click at [410, 209] on link "ЗАКАЗАТЬ" at bounding box center [429, 201] width 145 height 27
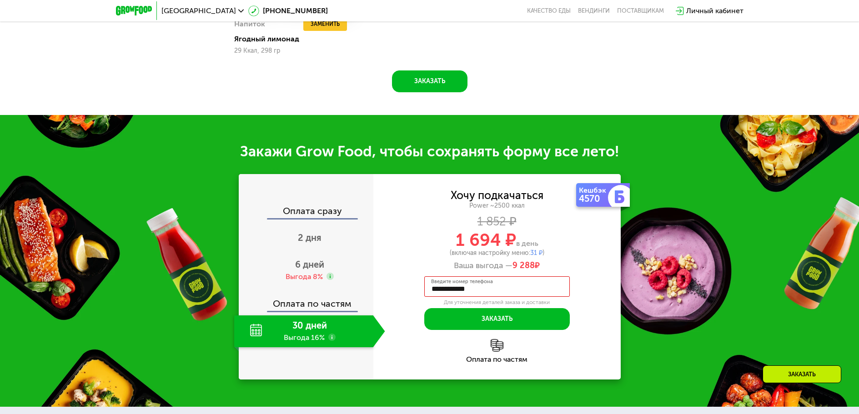
scroll to position [1074, 0]
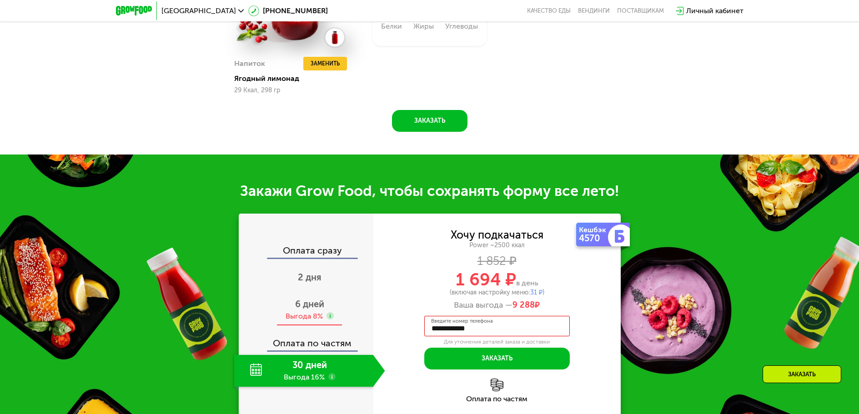
click at [314, 320] on div "Выгода 8%" at bounding box center [303, 316] width 37 height 10
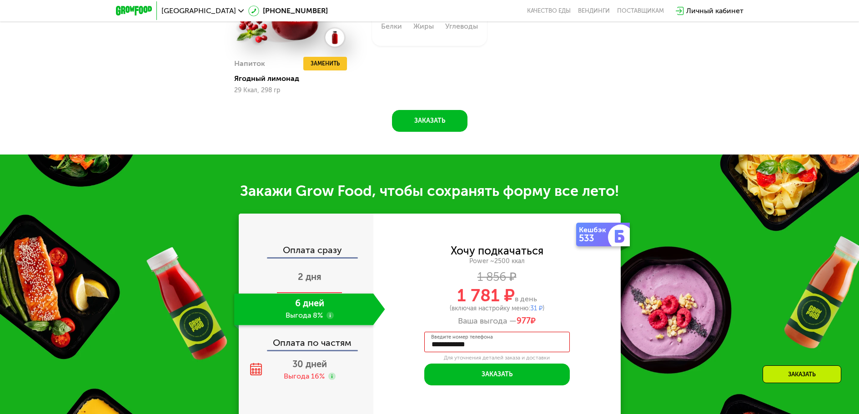
click at [309, 282] on span "2 дня" at bounding box center [310, 276] width 24 height 11
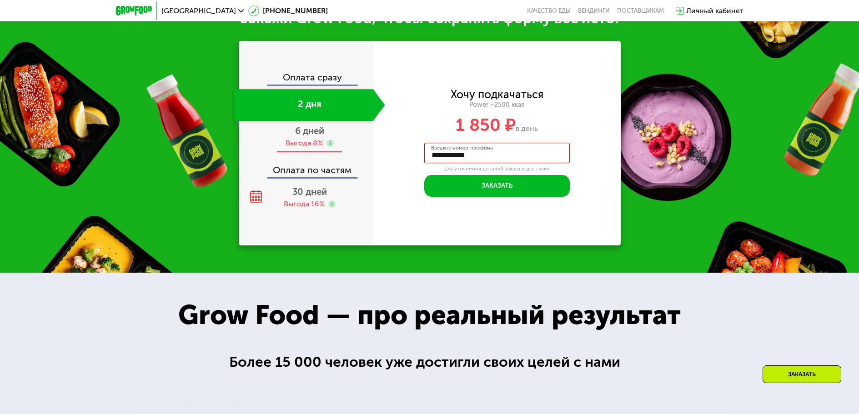
click at [315, 126] on span "6 дней" at bounding box center [309, 130] width 29 height 11
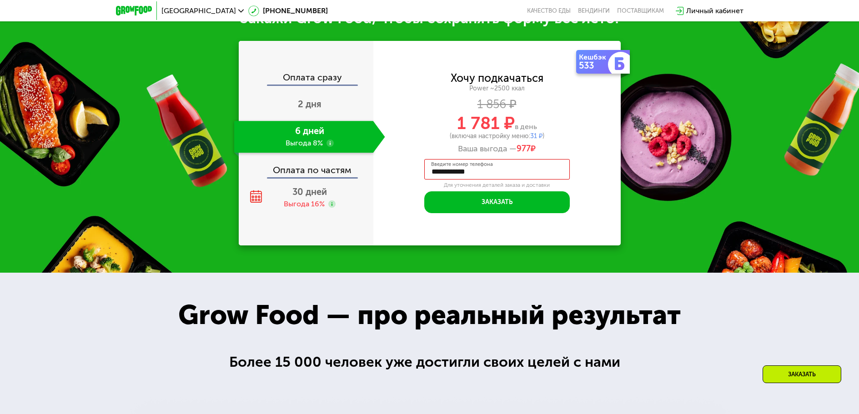
click at [296, 164] on div "Оплата по частям" at bounding box center [307, 166] width 134 height 21
click at [310, 191] on span "30 дней" at bounding box center [309, 191] width 35 height 11
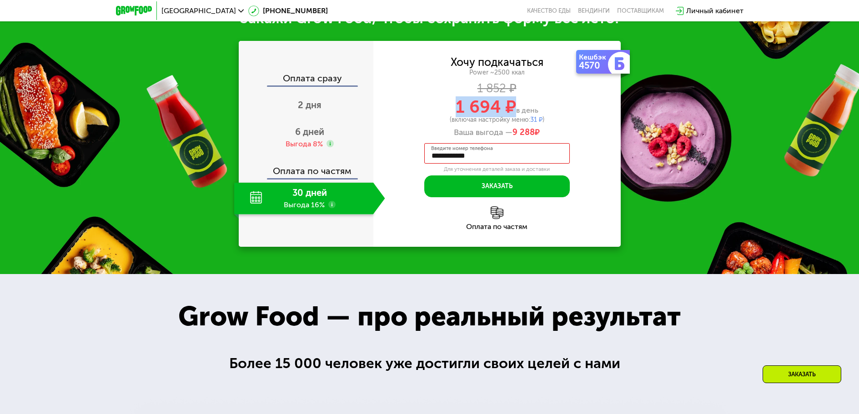
drag, startPoint x: 448, startPoint y: 100, endPoint x: 511, endPoint y: 101, distance: 63.7
click at [511, 101] on div "1 694 ₽ в день" at bounding box center [496, 106] width 247 height 17
copy span "1 694 ₽"
click at [595, 87] on div "1 852 ₽" at bounding box center [496, 89] width 247 height 10
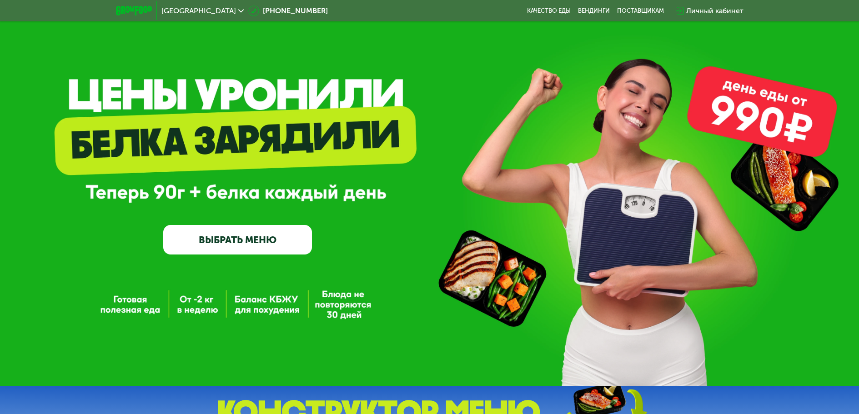
scroll to position [0, 0]
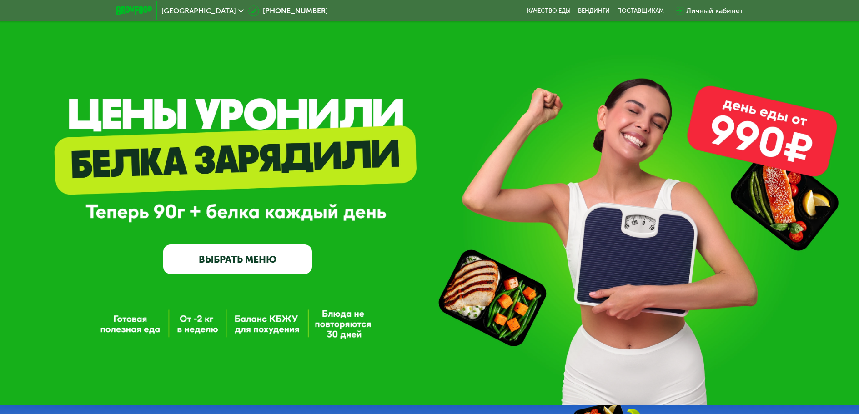
click at [251, 267] on link "ВЫБРАТЬ МЕНЮ" at bounding box center [237, 260] width 149 height 30
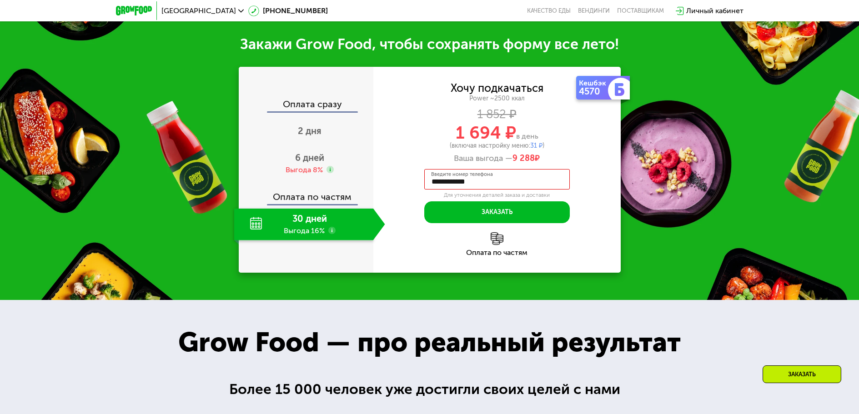
scroll to position [1169, 0]
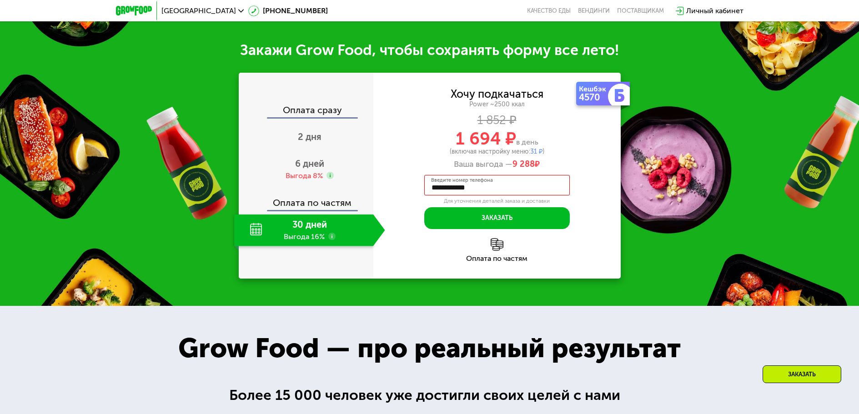
drag, startPoint x: 323, startPoint y: 229, endPoint x: 315, endPoint y: 218, distance: 13.4
click at [323, 230] on div "30 дней Выгода 16%" at bounding box center [303, 231] width 139 height 32
click at [315, 197] on div "Оплата по частям" at bounding box center [307, 199] width 134 height 21
click at [315, 106] on div "Оплата сразу" at bounding box center [307, 111] width 134 height 12
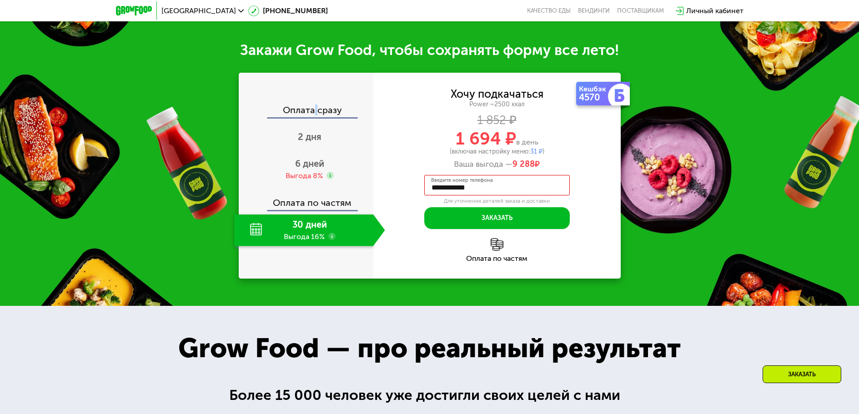
click at [316, 105] on div "Оплата сразу" at bounding box center [307, 111] width 134 height 12
click at [292, 228] on div "30 дней Выгода 16%" at bounding box center [303, 231] width 139 height 32
click at [244, 227] on div "30 дней Выгода 16%" at bounding box center [303, 231] width 139 height 32
drag, startPoint x: 265, startPoint y: 223, endPoint x: 316, endPoint y: 220, distance: 51.0
click at [270, 224] on div "30 дней Выгода 16%" at bounding box center [303, 231] width 139 height 32
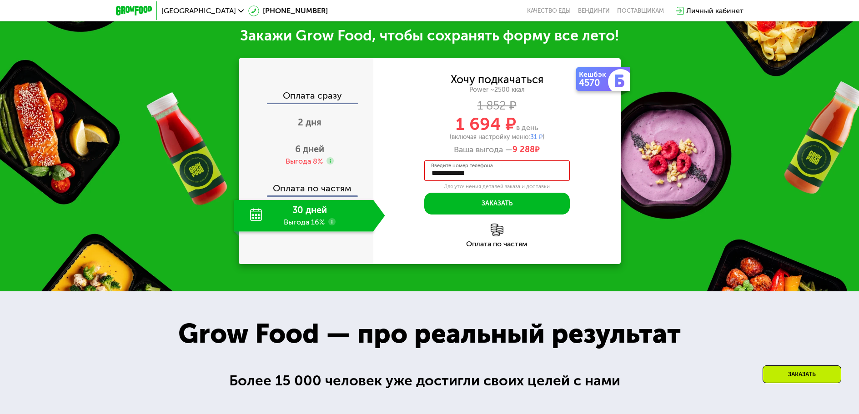
scroll to position [1215, 0]
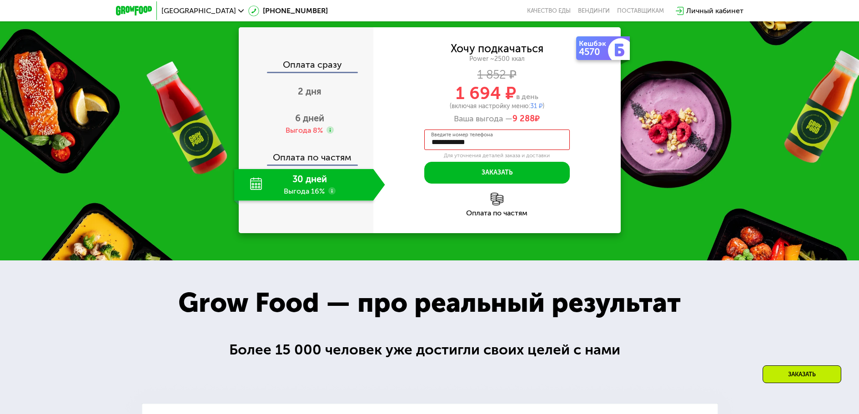
click at [308, 153] on div "Оплата по частям" at bounding box center [307, 154] width 134 height 21
click at [308, 116] on span "6 дней" at bounding box center [309, 118] width 29 height 11
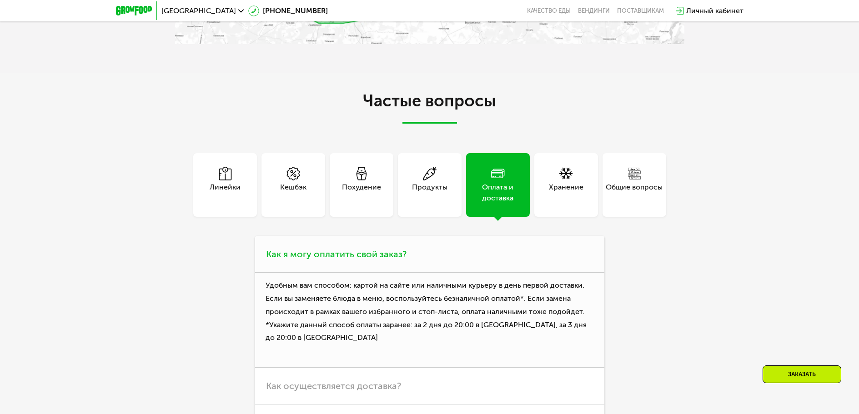
scroll to position [2513, 0]
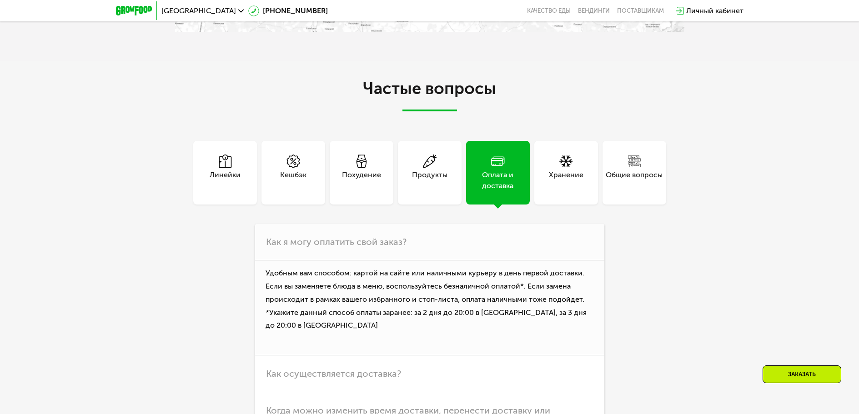
click at [636, 172] on div "Общие вопросы" at bounding box center [633, 181] width 57 height 22
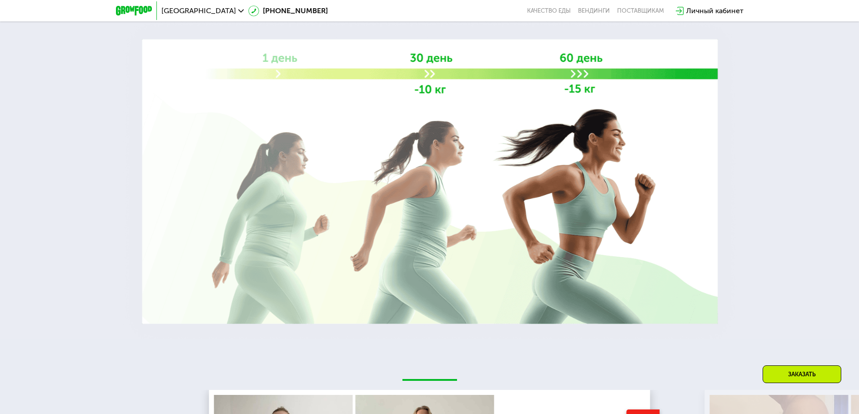
scroll to position [1558, 0]
